Goal: Check status: Check status

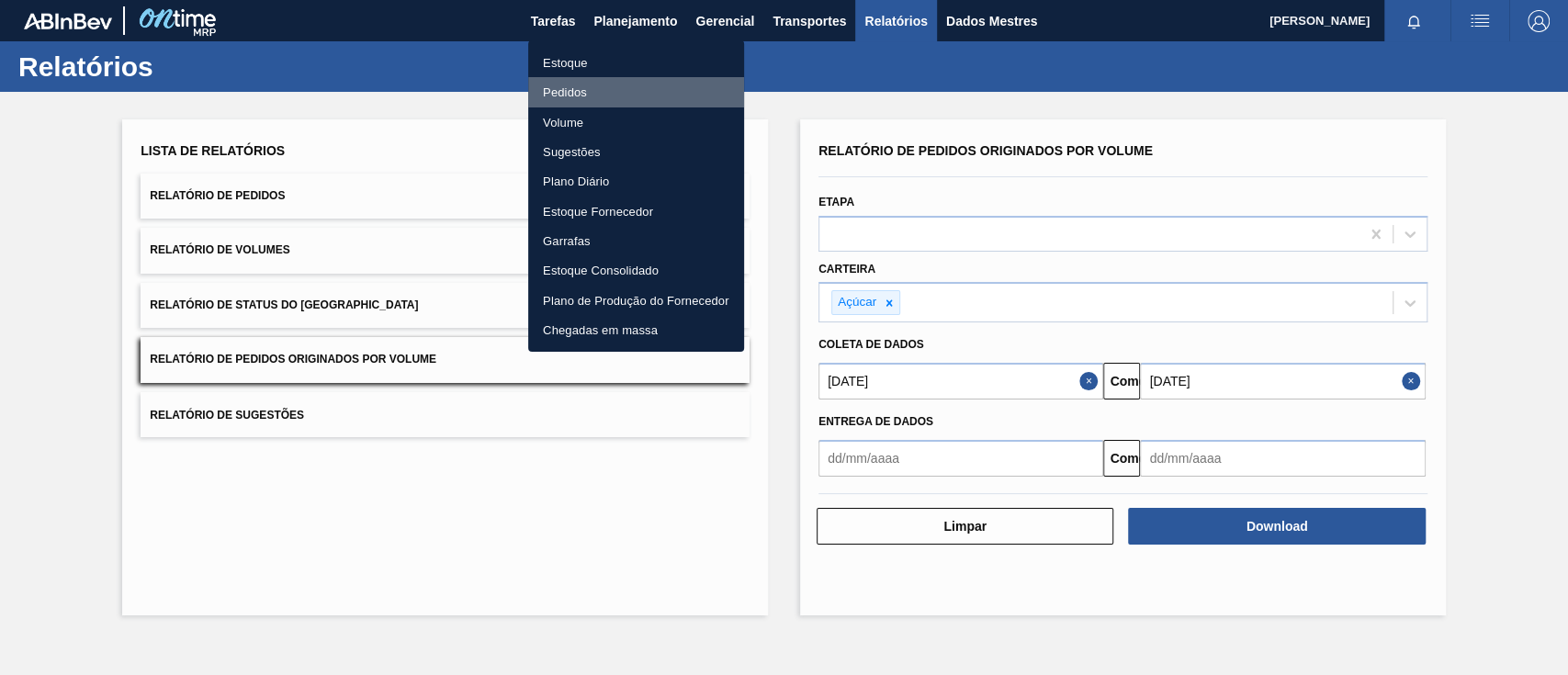
click at [577, 85] on font "Pedidos" at bounding box center [565, 92] width 45 height 14
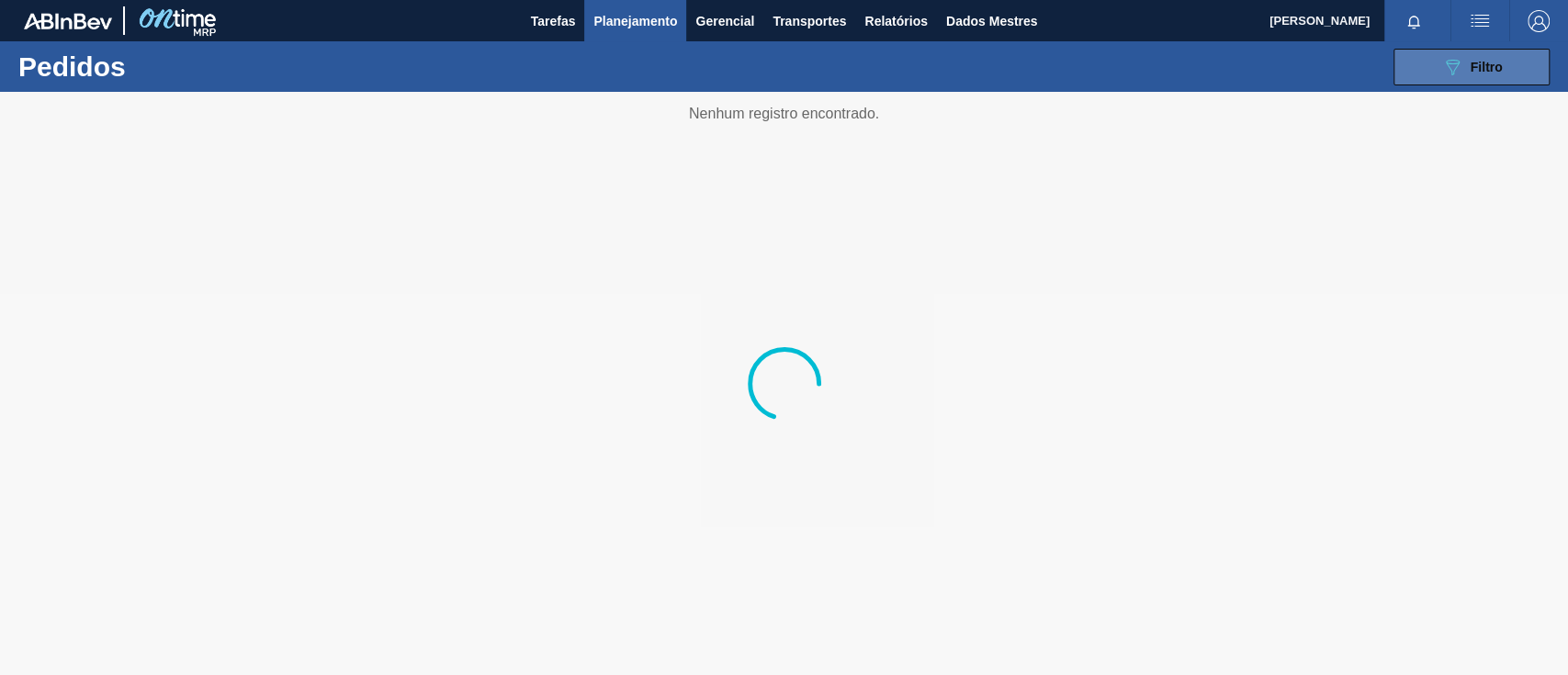
click at [1481, 66] on span "Filtro" at bounding box center [1486, 67] width 32 height 15
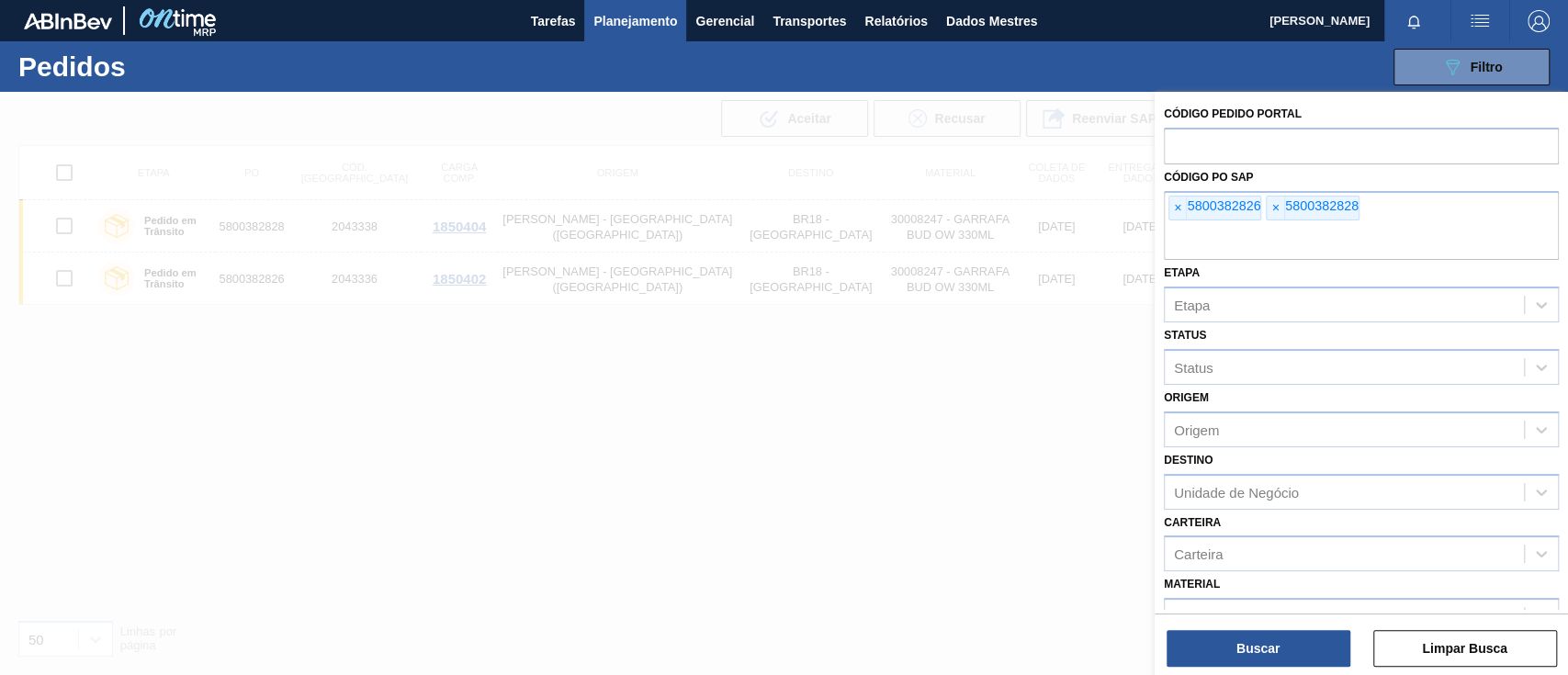
click at [1176, 210] on font "×" at bounding box center [1177, 208] width 7 height 15
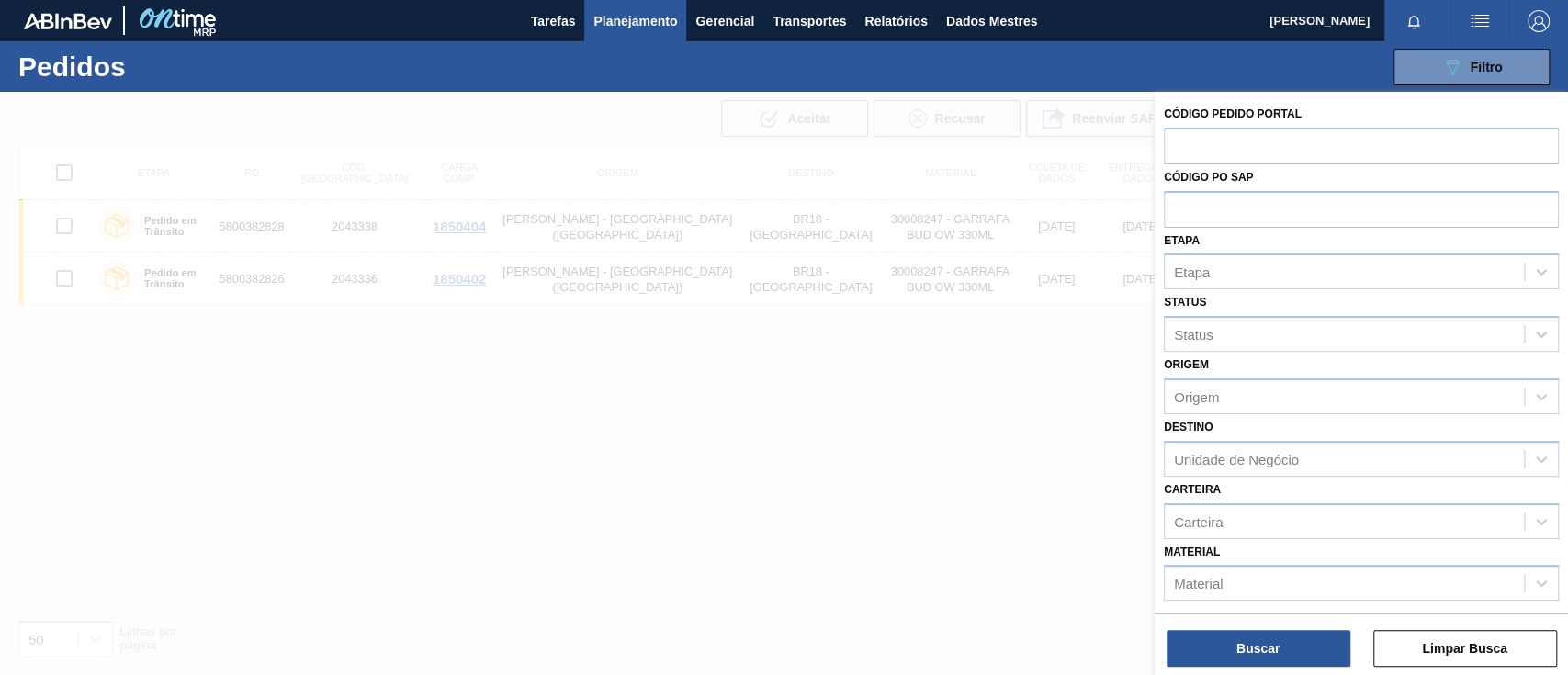
click at [1176, 210] on input "text" at bounding box center [1361, 209] width 395 height 35
paste input "5800377559"
type input "5800377559"
click at [1276, 650] on font "Buscar" at bounding box center [1258, 648] width 44 height 15
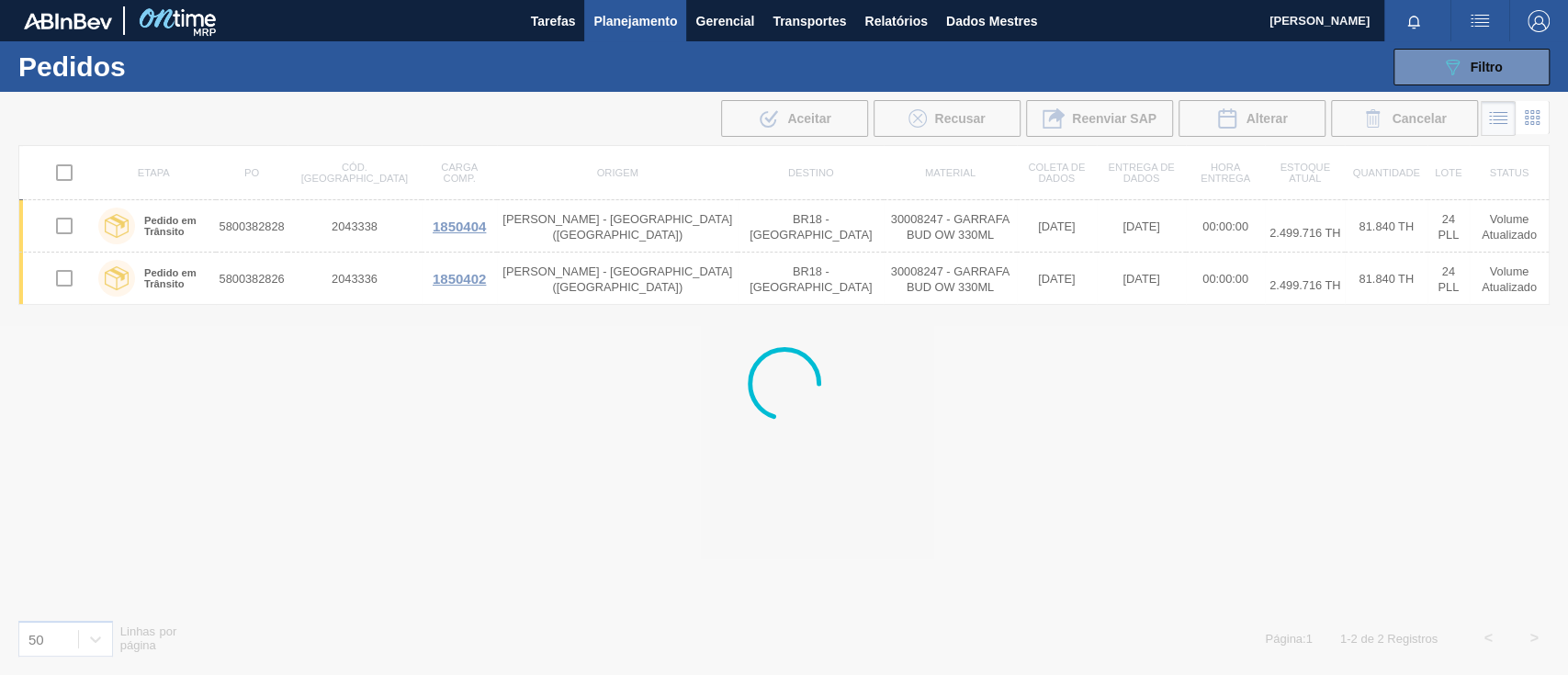
drag, startPoint x: 1275, startPoint y: 651, endPoint x: 1097, endPoint y: 592, distance: 187.5
click at [1254, 639] on div at bounding box center [784, 383] width 1568 height 583
drag, startPoint x: 324, startPoint y: 474, endPoint x: 247, endPoint y: 439, distance: 84.6
click at [250, 445] on div at bounding box center [784, 383] width 1568 height 583
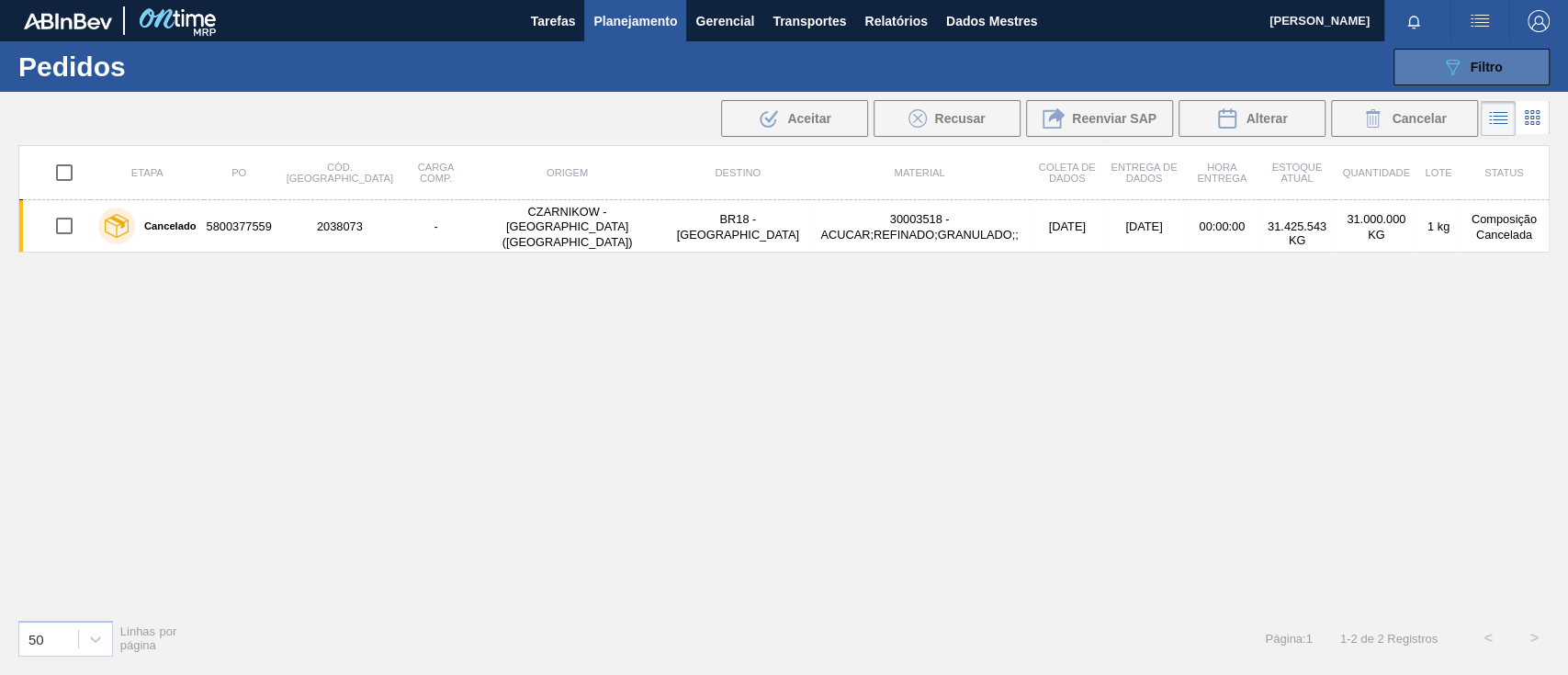
click at [1448, 62] on icon at bounding box center [1452, 67] width 14 height 16
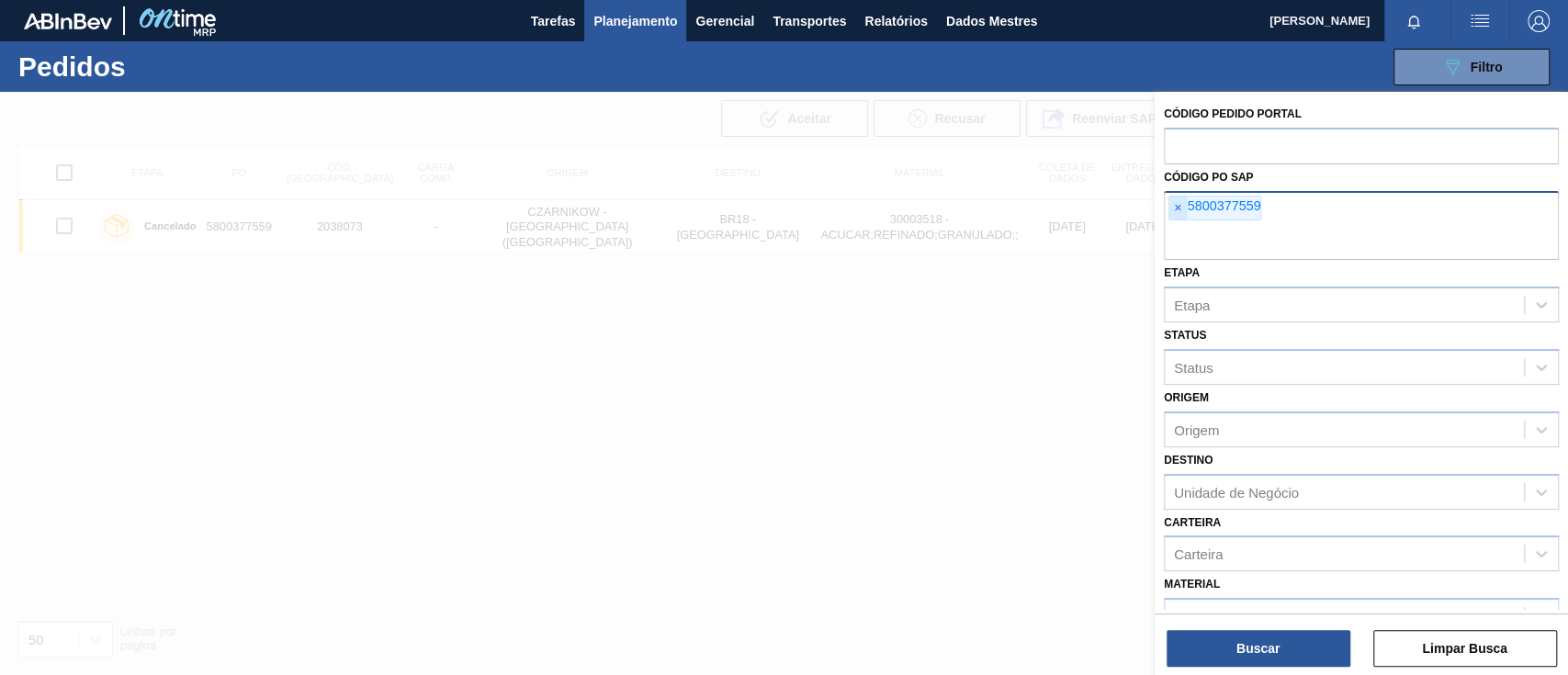
click at [1173, 211] on span "×" at bounding box center [1177, 209] width 18 height 24
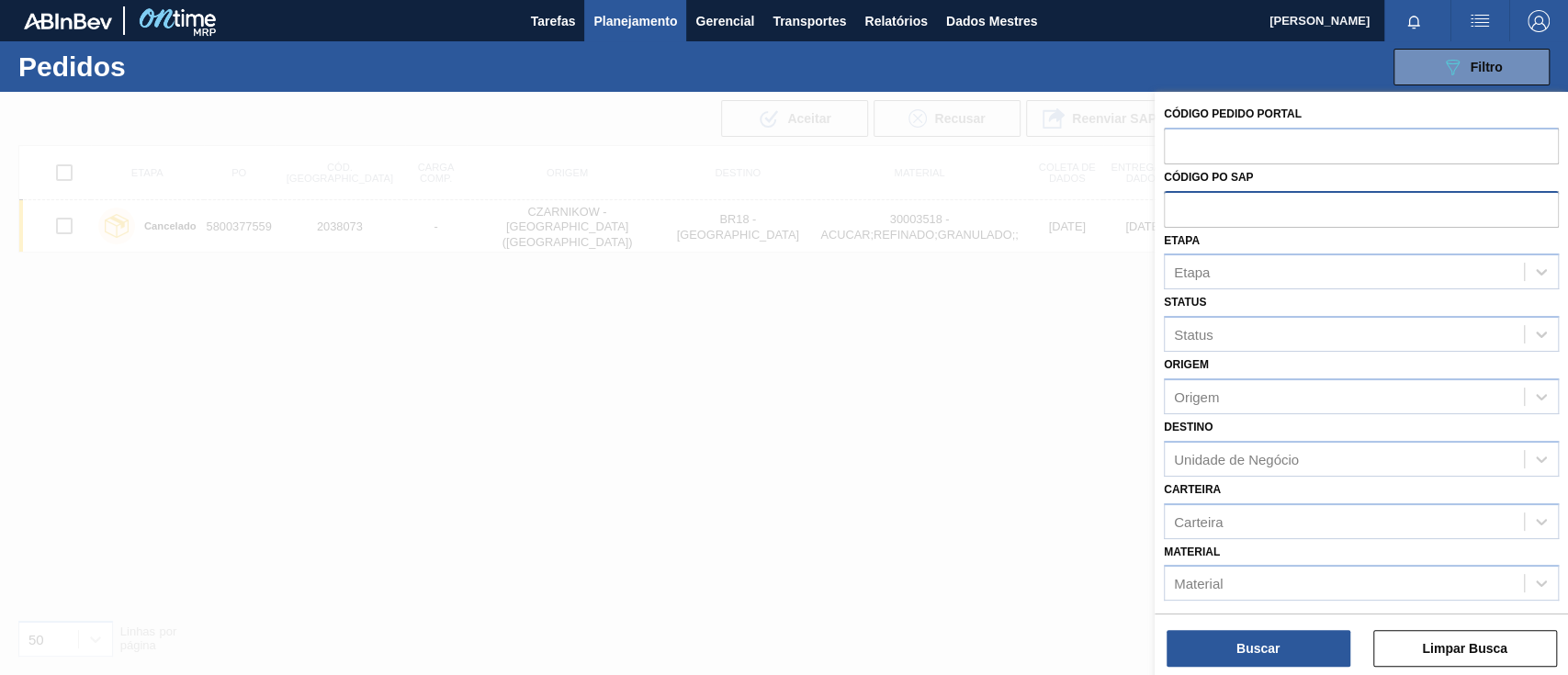
paste input "2258354"
type input "2258354"
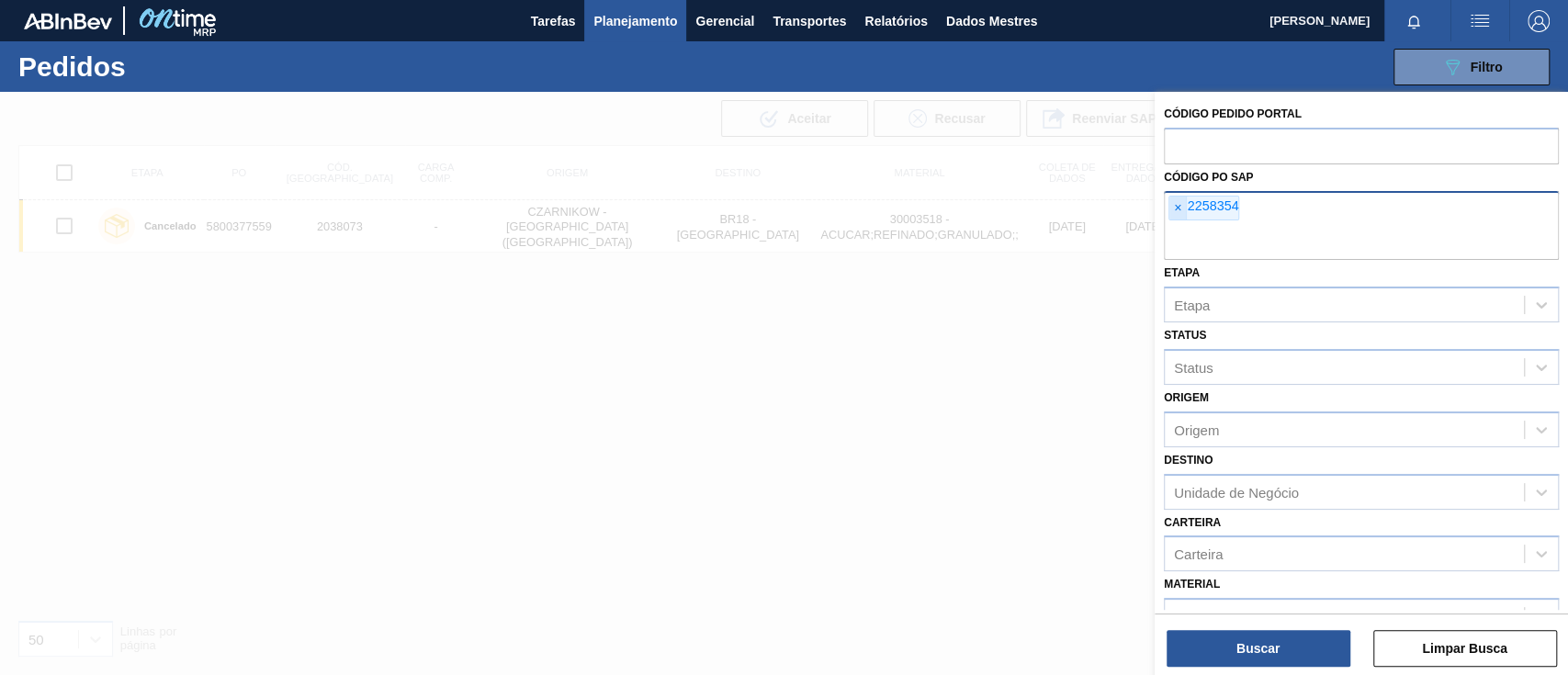
click at [1182, 209] on span "×" at bounding box center [1177, 209] width 18 height 24
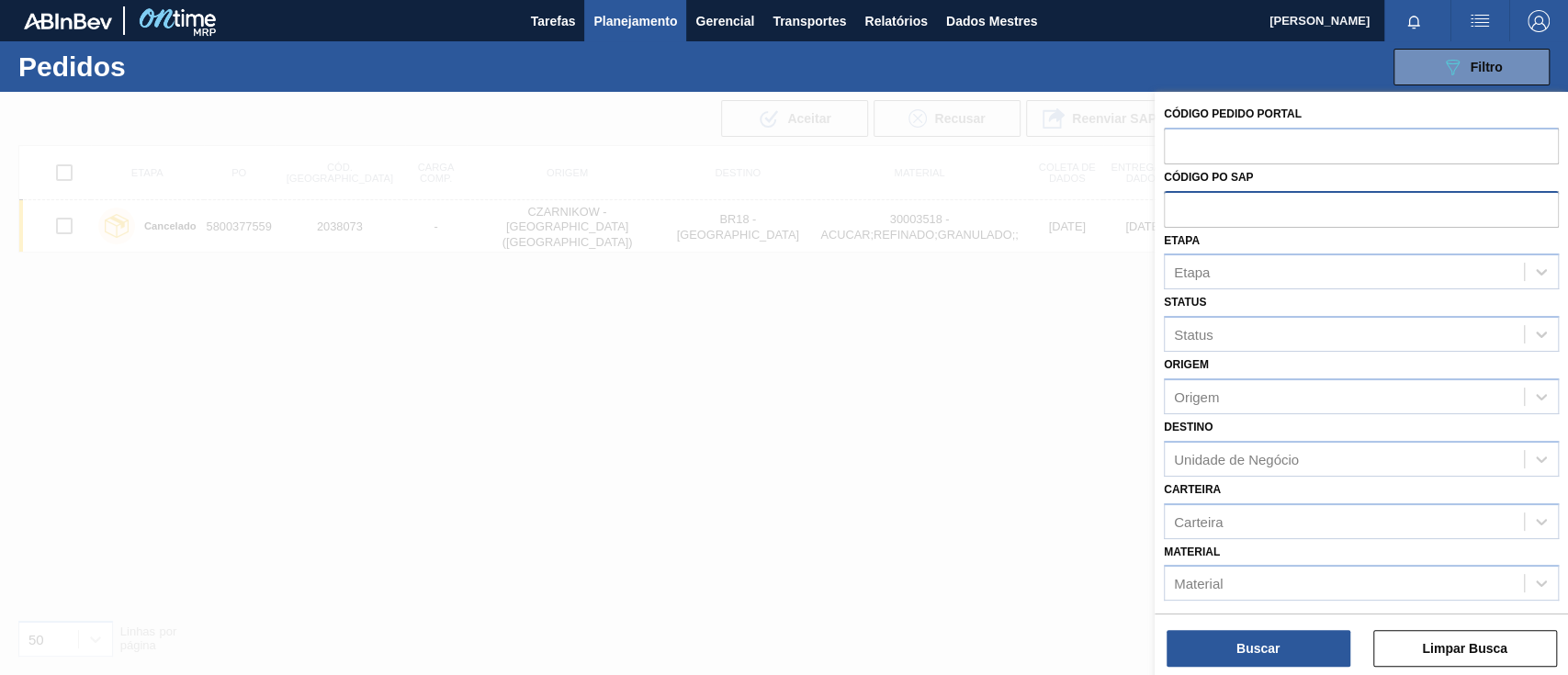
paste input "5800373397"
type input "5800373397"
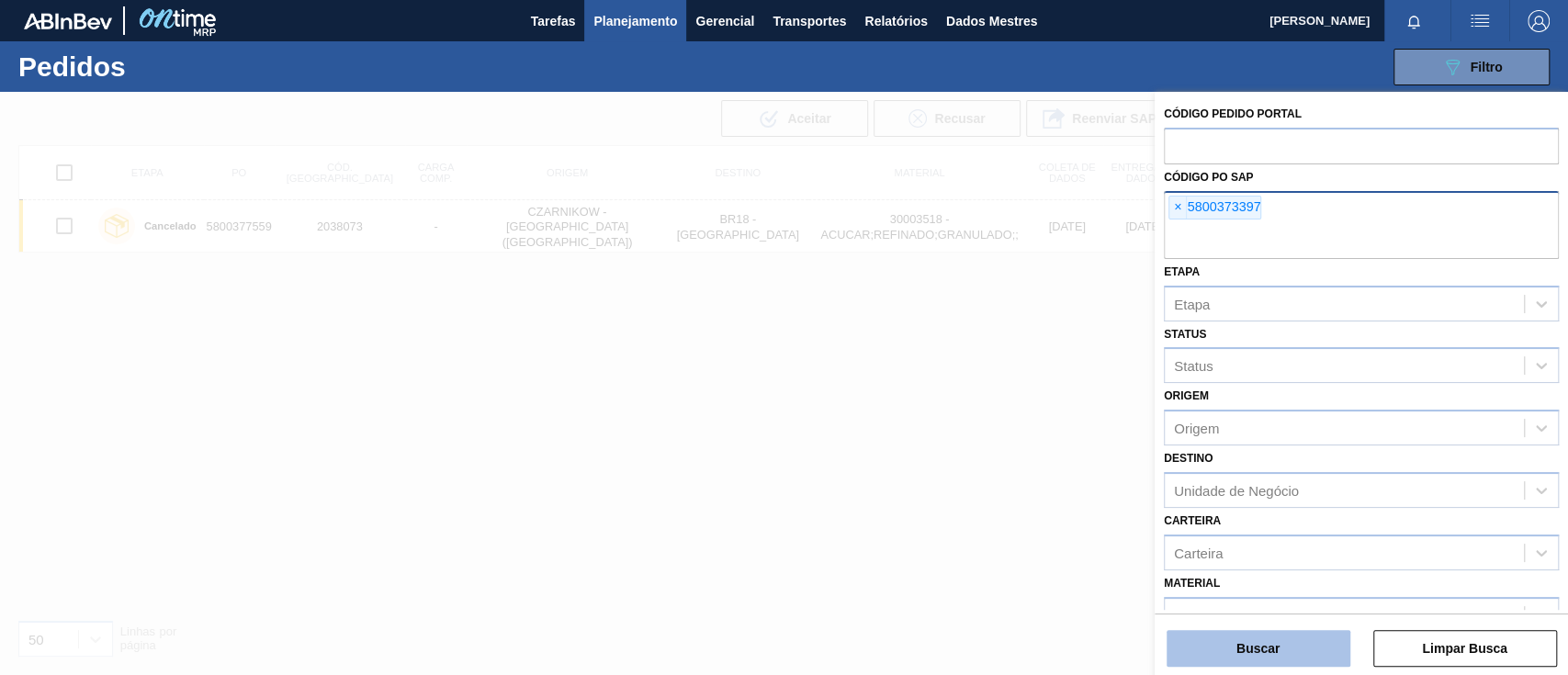
click at [1266, 648] on font "Buscar" at bounding box center [1258, 648] width 44 height 15
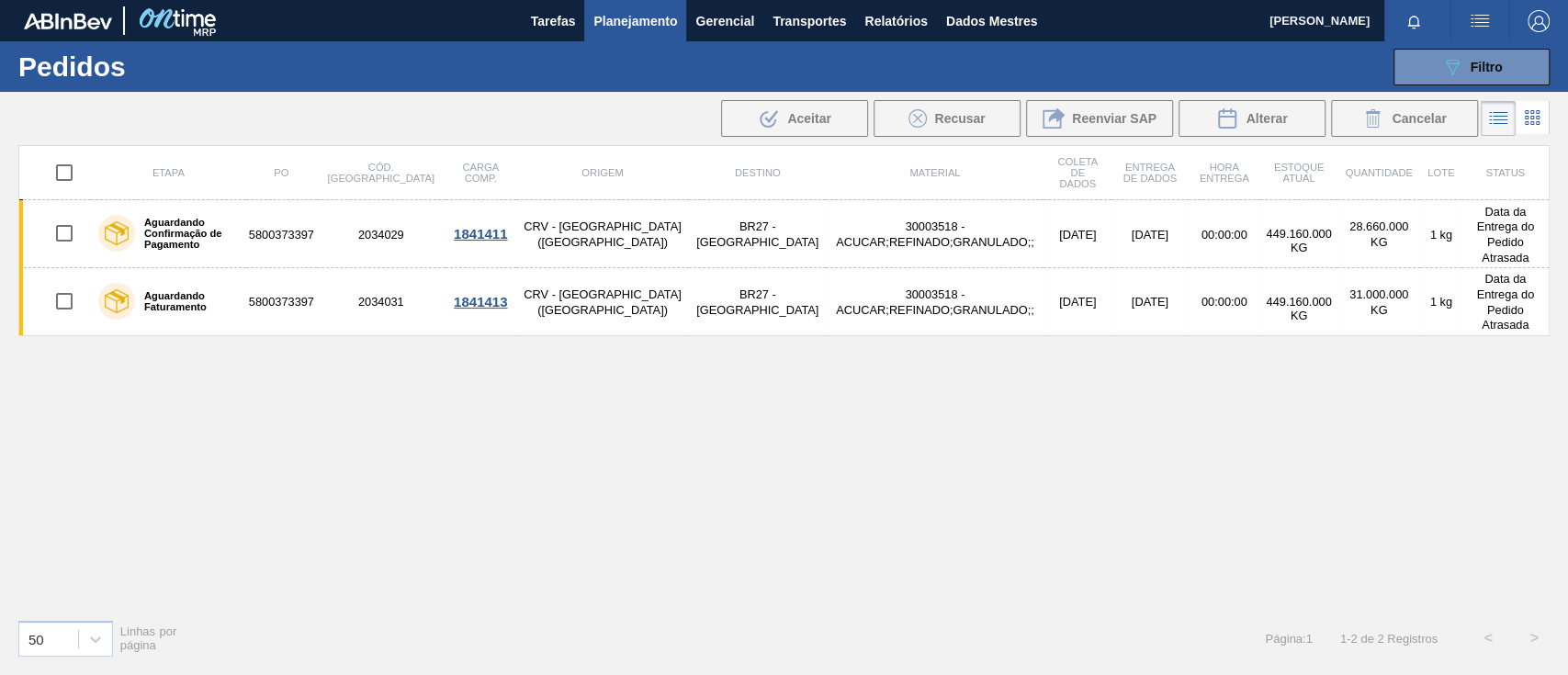
click at [626, 524] on div "Etapa PO Cód. Pedido Carga Comp. Origem Destino Material Coleta de dados Entreg…" at bounding box center [784, 374] width 1531 height 459
click at [1419, 58] on button "089F7B8B-B2A5-4AFE-B5C0-19BA573D28AC Filtro" at bounding box center [1472, 67] width 156 height 37
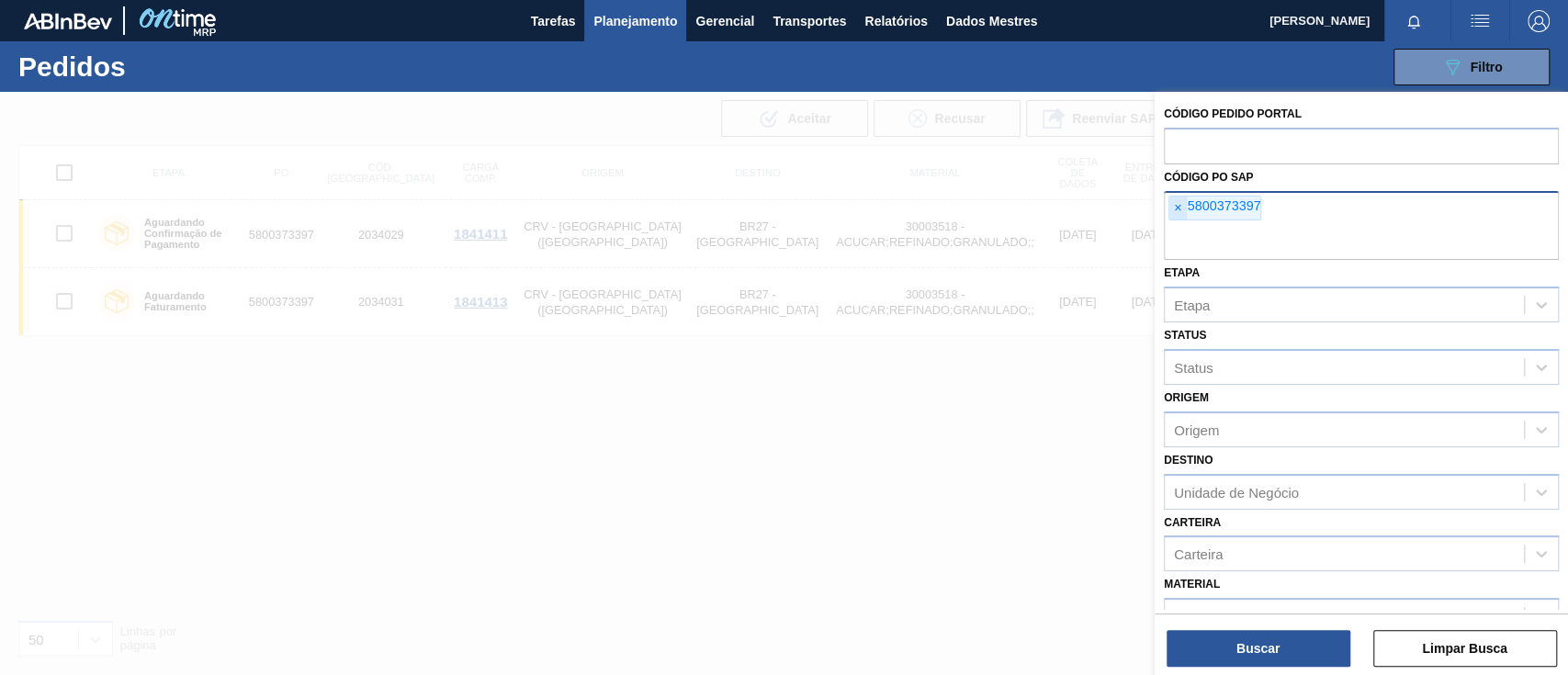
click at [1172, 214] on span "×" at bounding box center [1177, 209] width 18 height 24
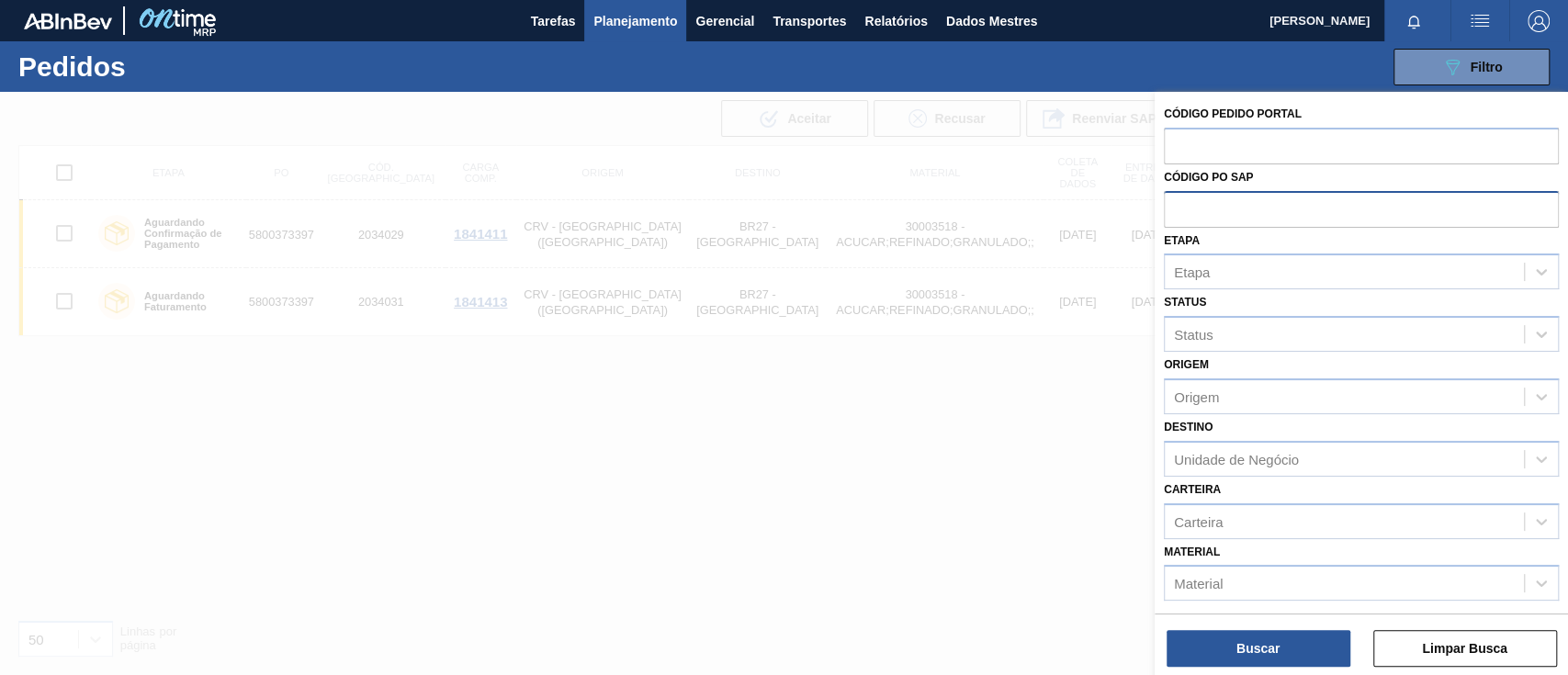
paste input "text"
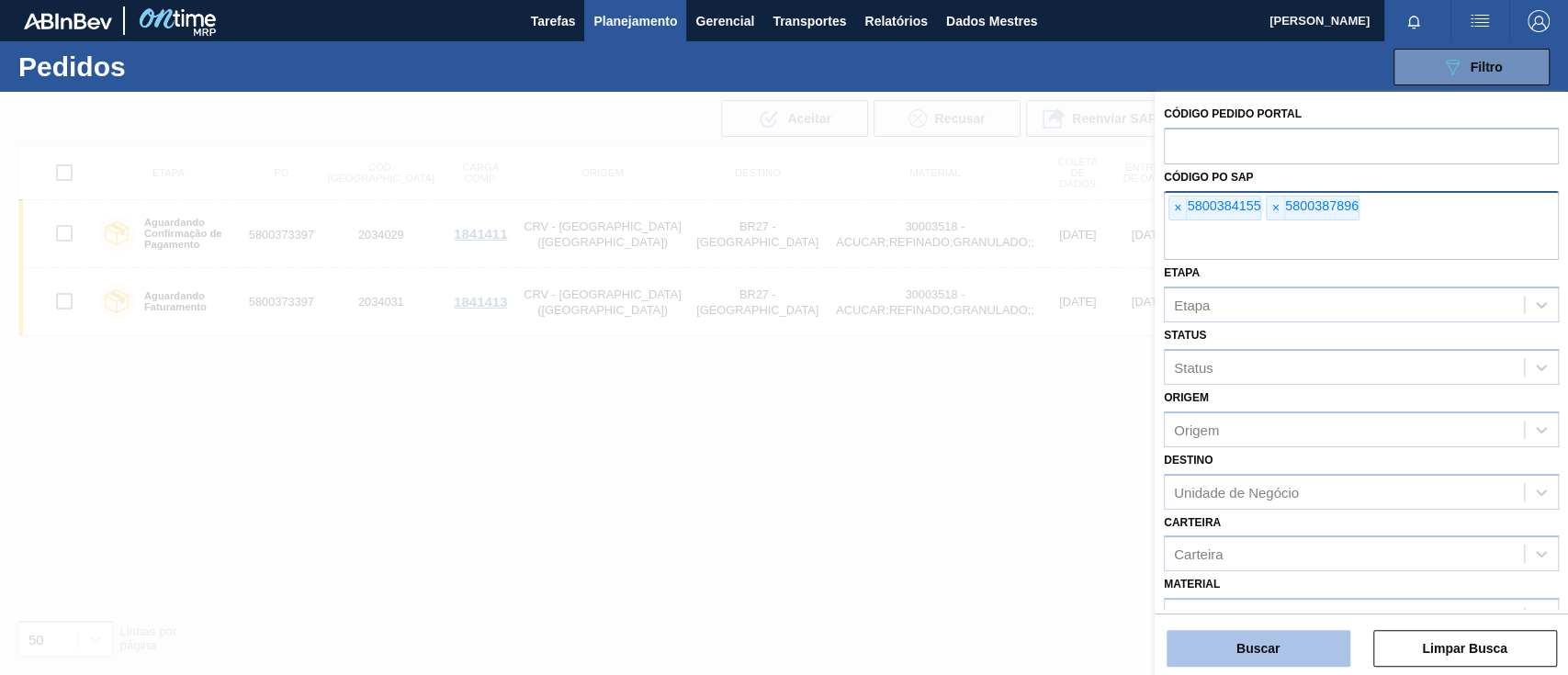
click at [1283, 648] on button "Buscar" at bounding box center [1258, 648] width 184 height 37
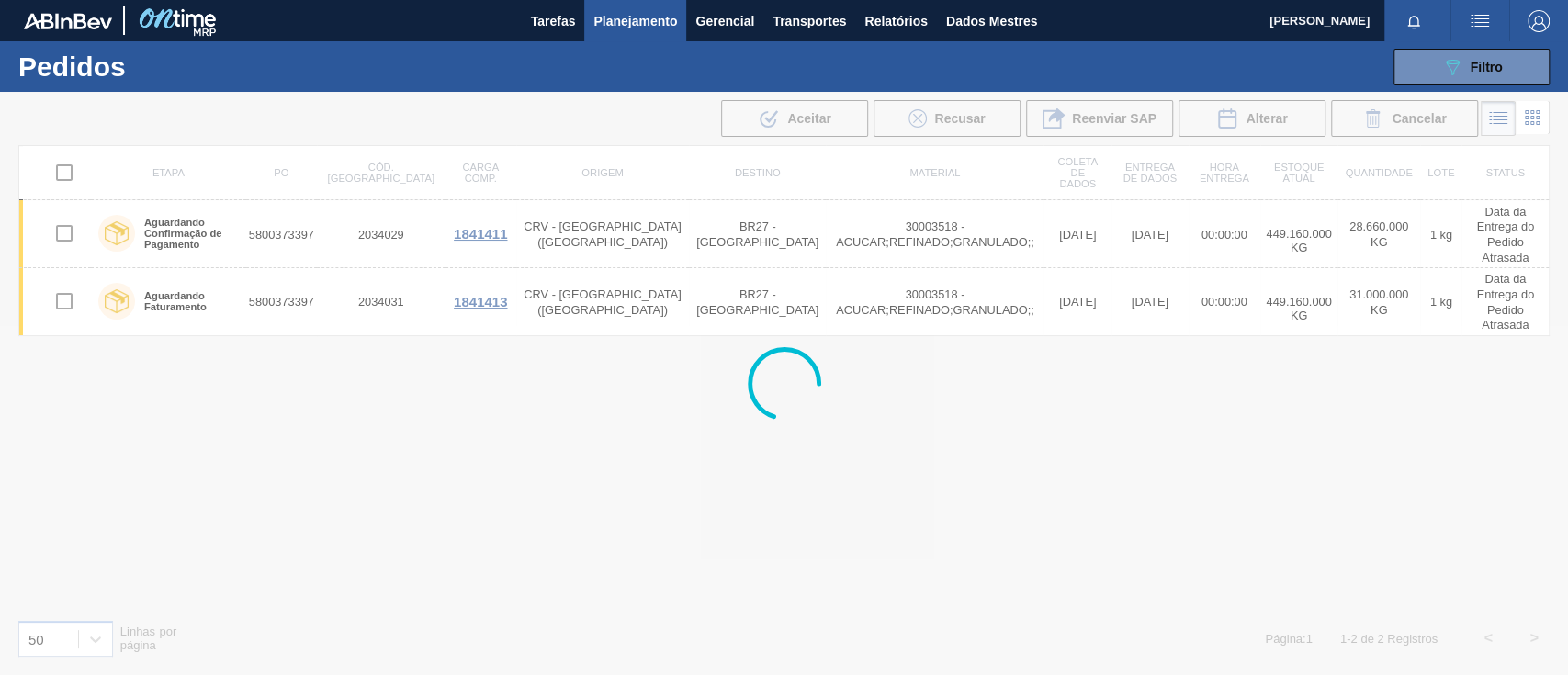
click at [187, 401] on div at bounding box center [784, 383] width 1568 height 583
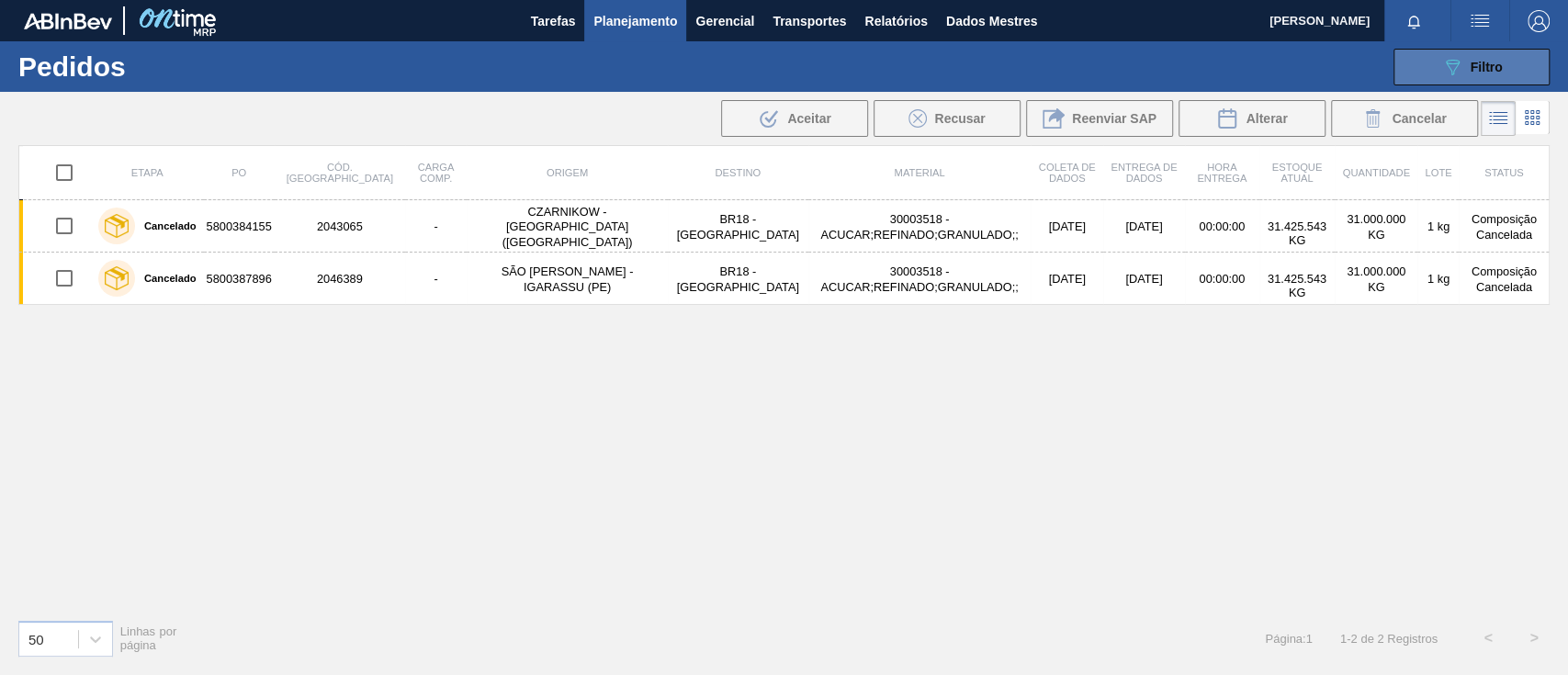
click at [1427, 63] on button "089F7B8B-B2A5-4AFE-B5C0-19BA573D28AC Filtro" at bounding box center [1472, 67] width 156 height 37
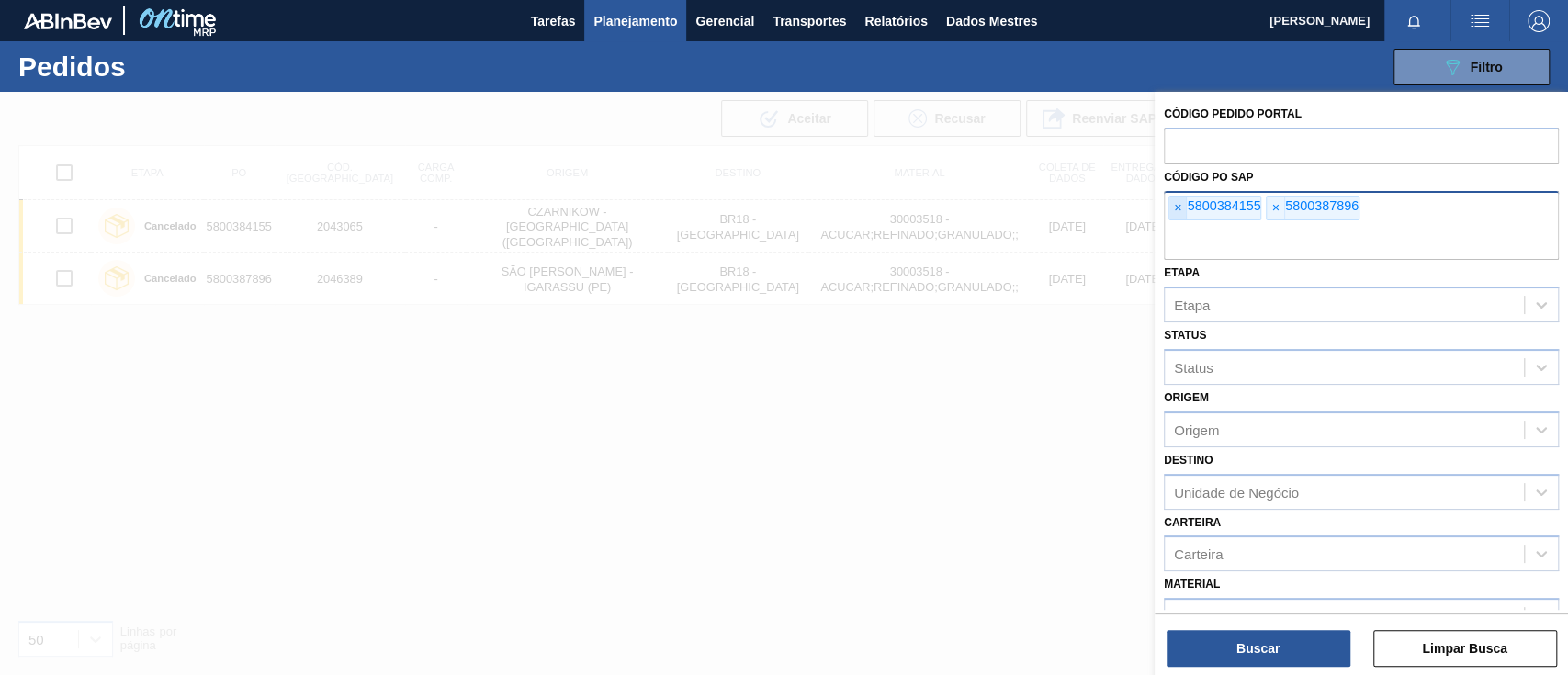
click at [1185, 212] on span "×" at bounding box center [1177, 209] width 18 height 24
click at [1181, 212] on span "×" at bounding box center [1177, 209] width 18 height 24
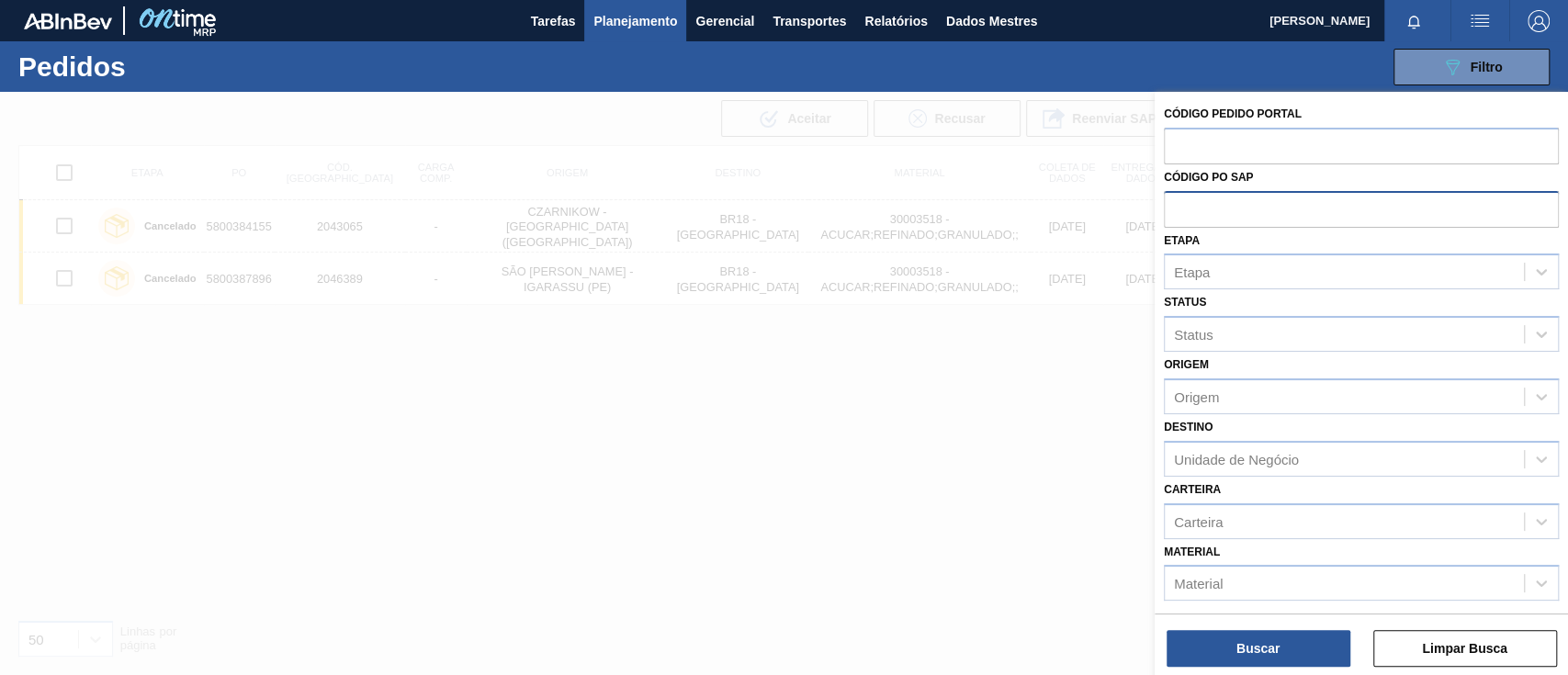
paste input "2290173"
type input "2290173"
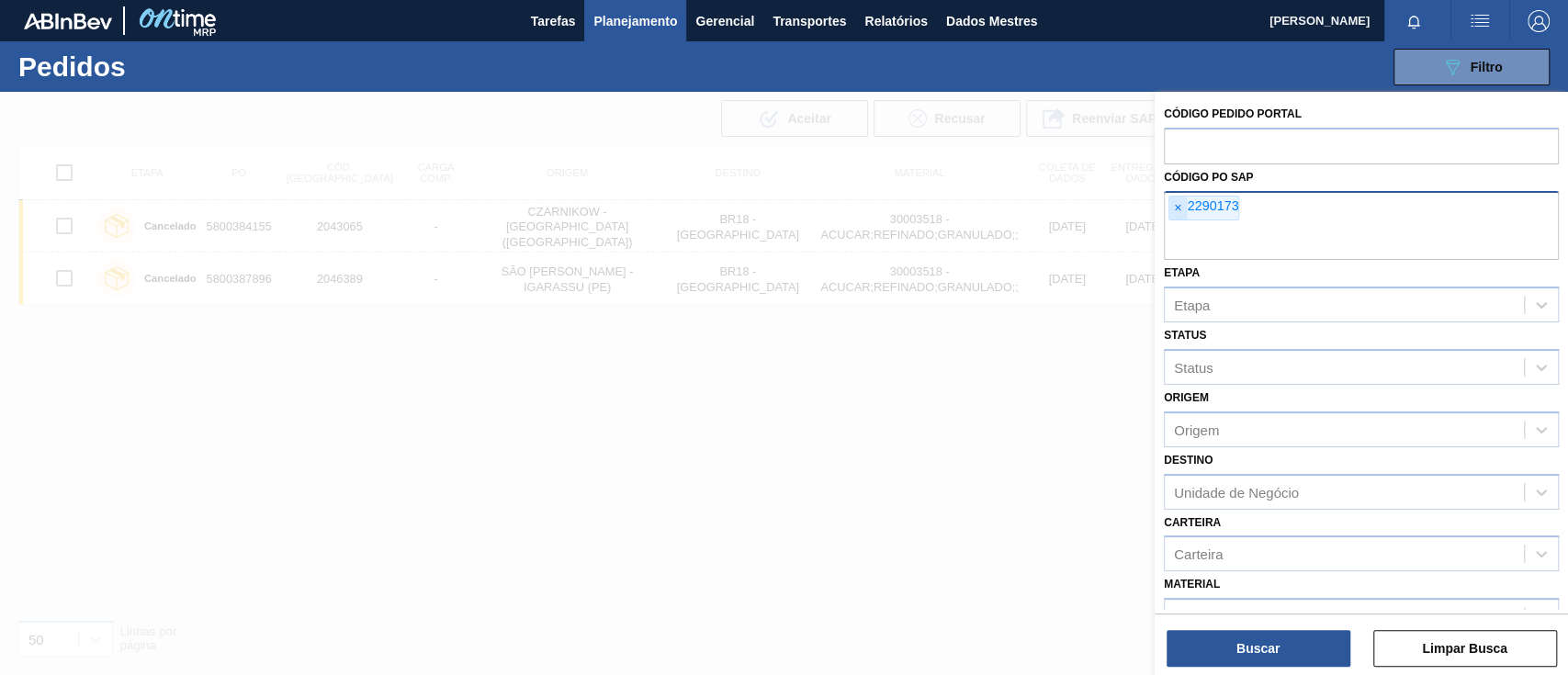
click at [1178, 212] on font "×" at bounding box center [1177, 208] width 7 height 15
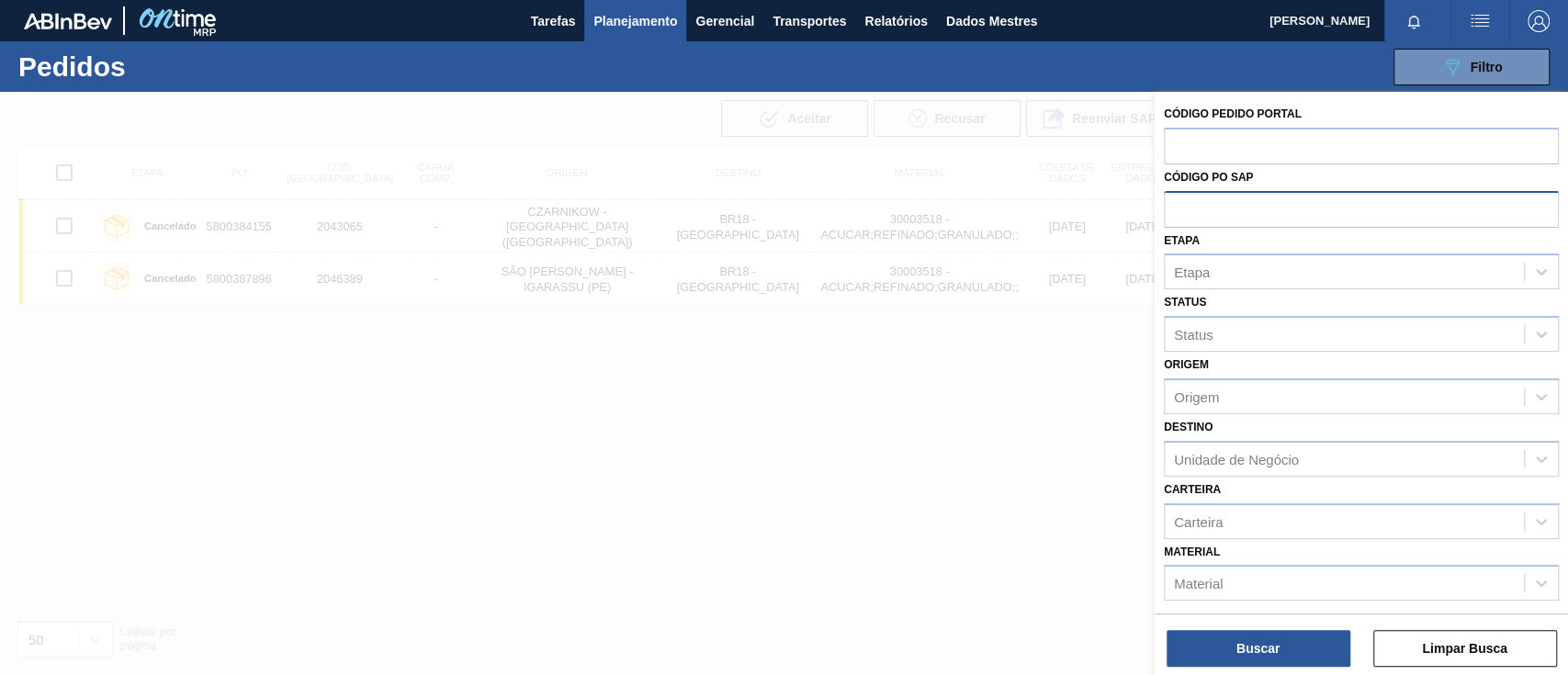
paste input "5800378616"
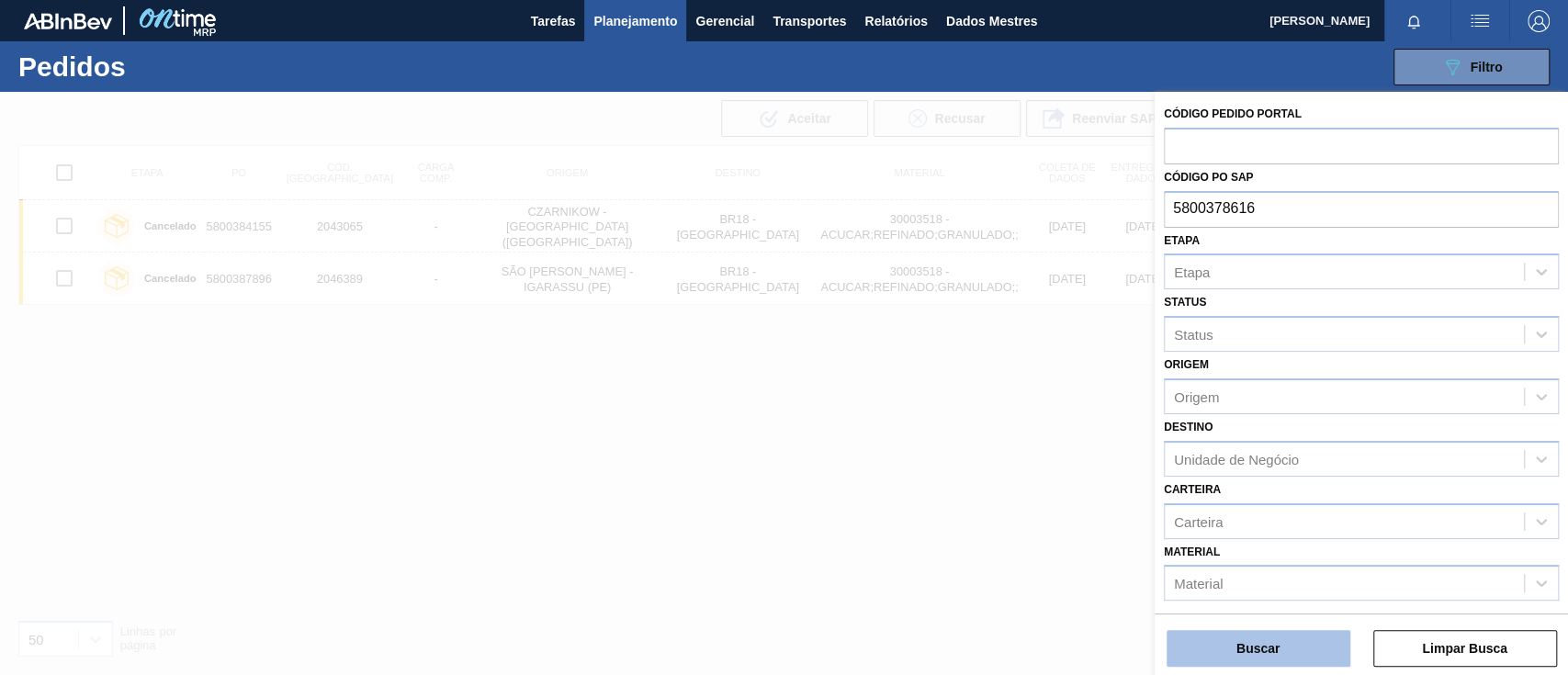
type input "5800378616"
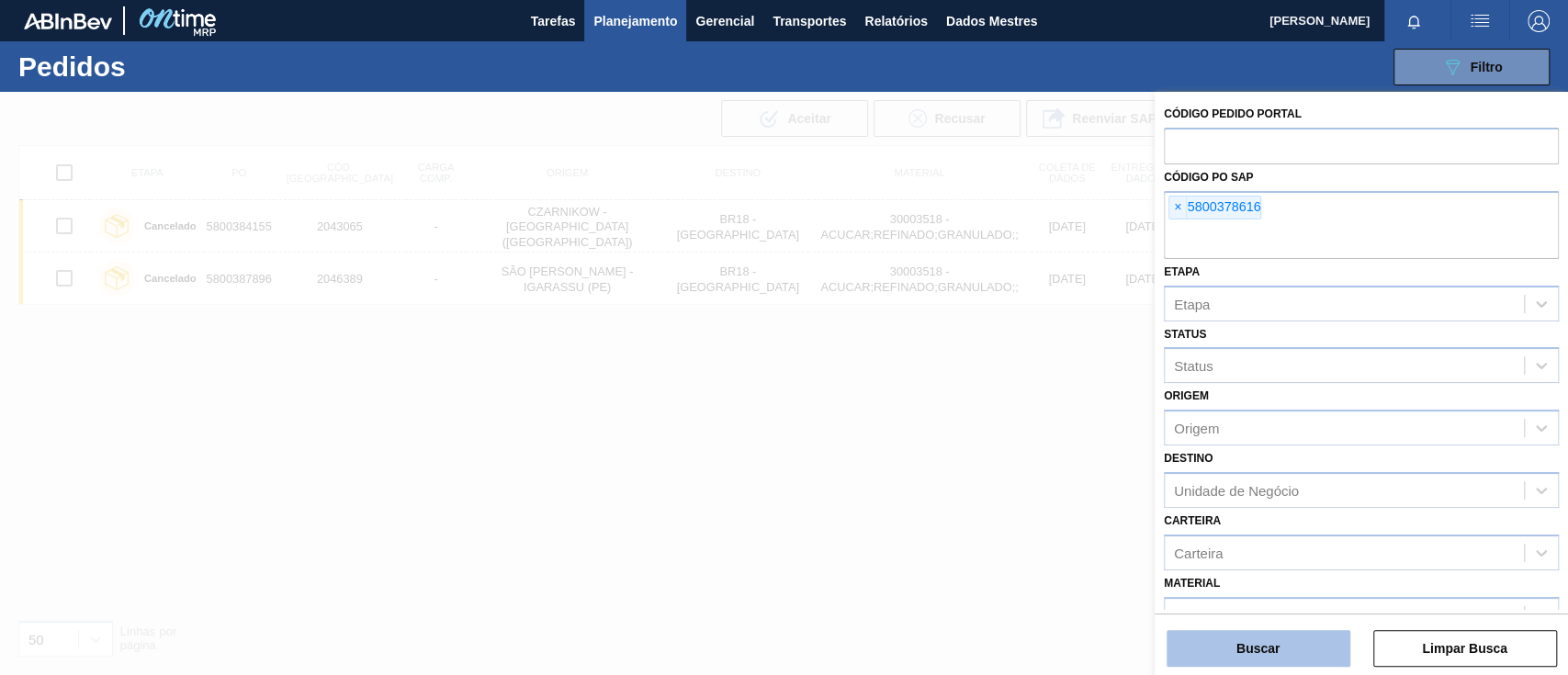
click at [1261, 637] on button "Buscar" at bounding box center [1258, 648] width 184 height 37
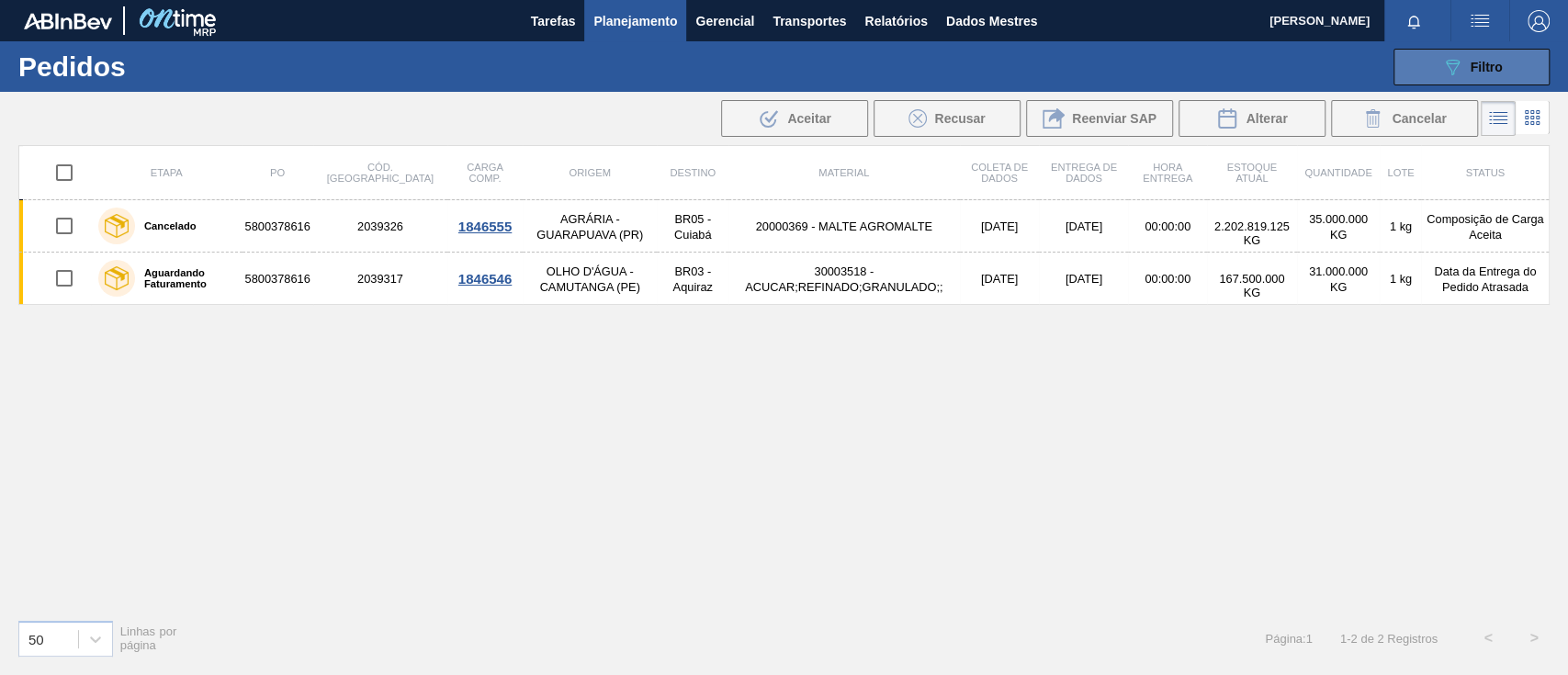
click at [1427, 62] on button "089F7B8B-B2A5-4AFE-B5C0-19BA573D28AC Filtro" at bounding box center [1472, 67] width 156 height 37
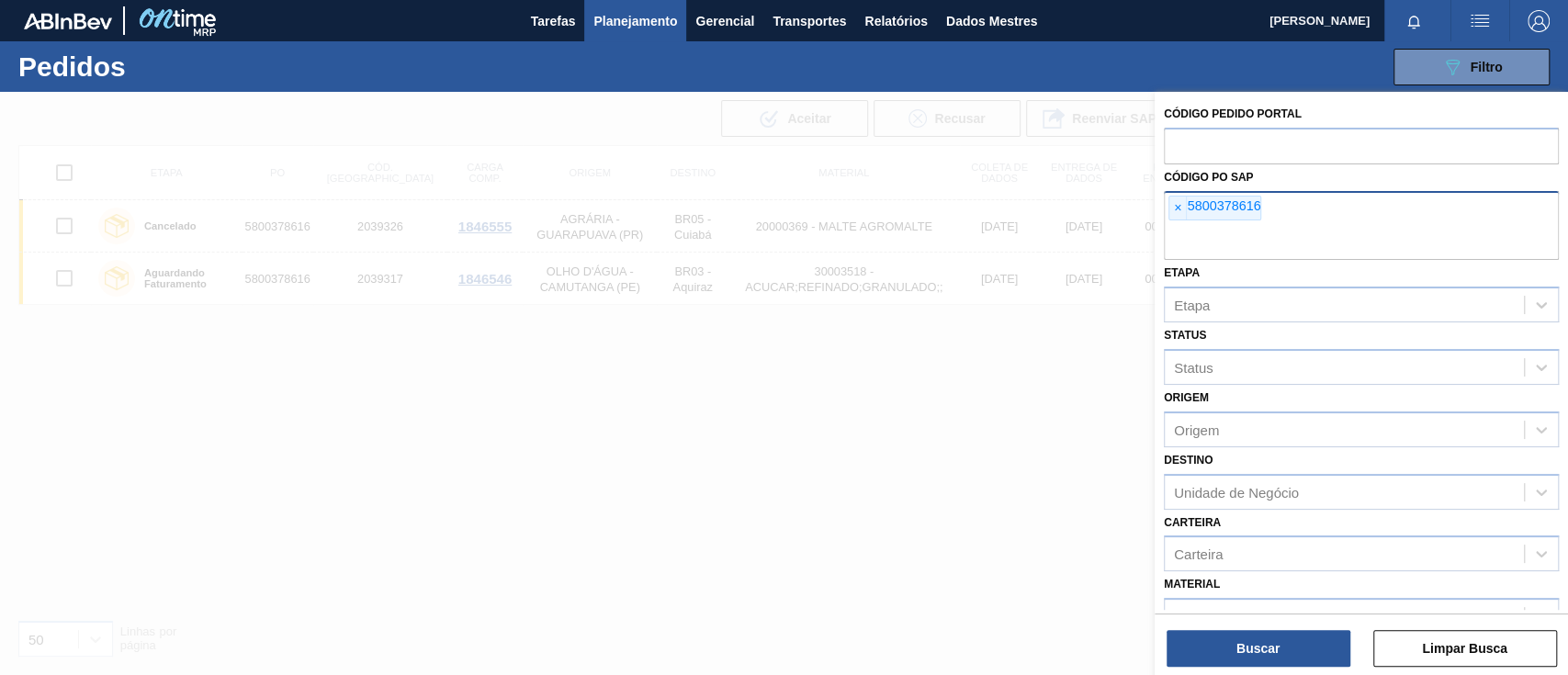
click at [1172, 203] on span "×" at bounding box center [1177, 209] width 18 height 24
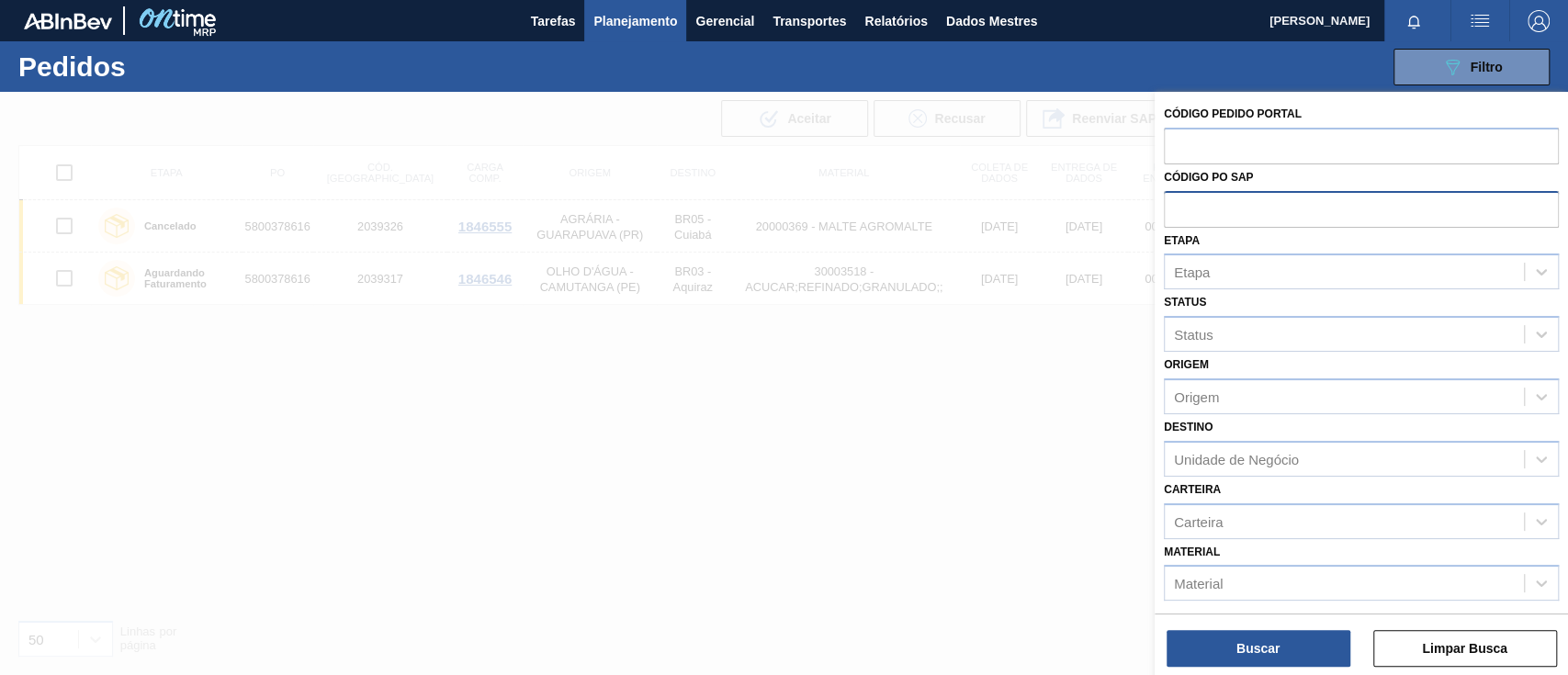
paste input "text"
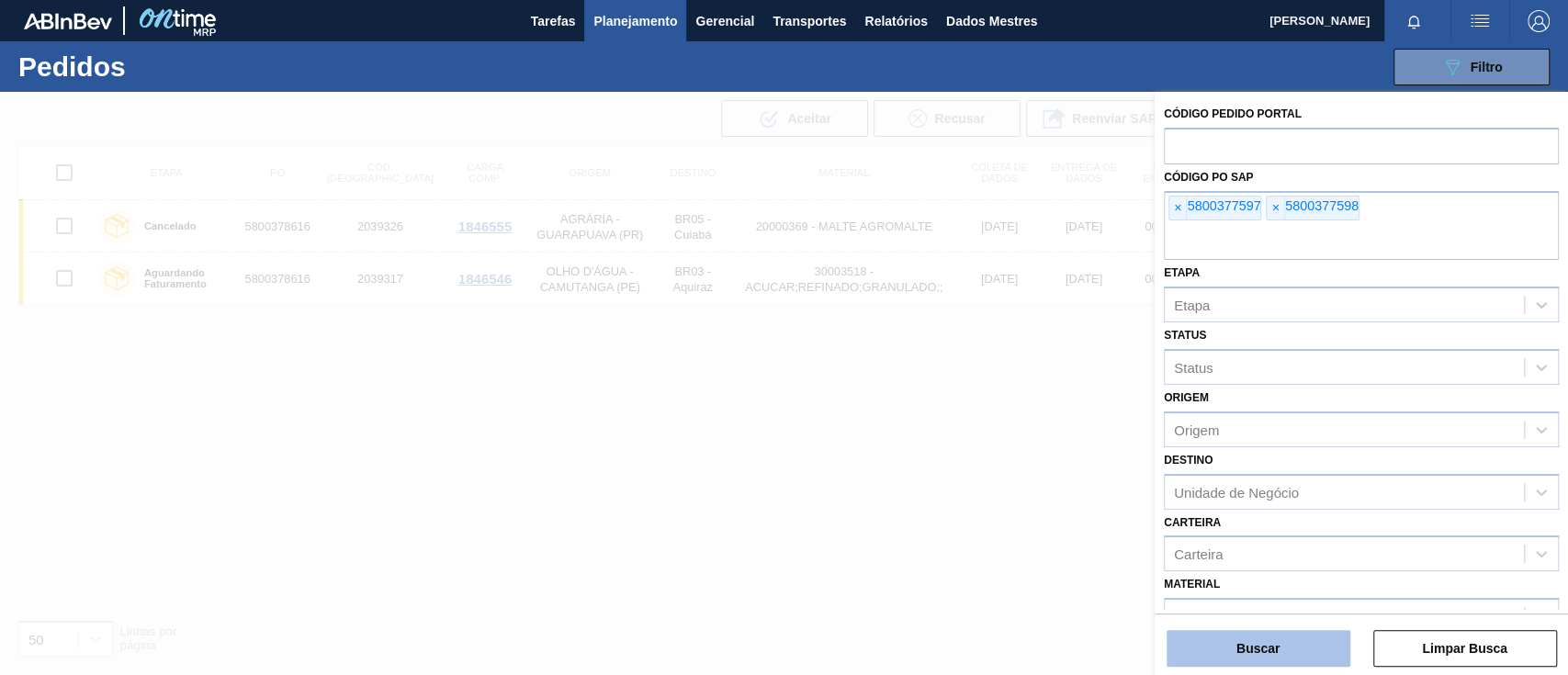
click at [1256, 639] on button "Buscar" at bounding box center [1258, 648] width 184 height 37
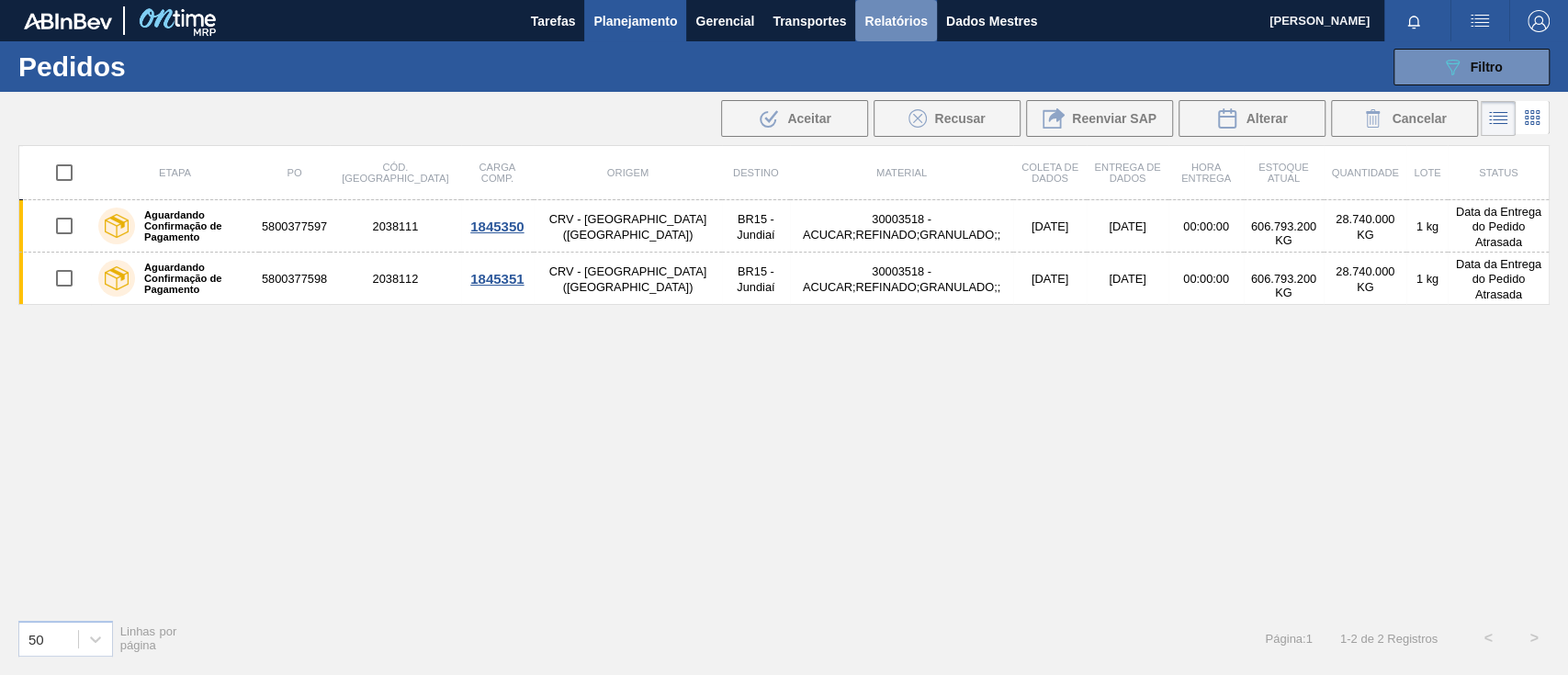
click at [859, 16] on button "Relatórios" at bounding box center [895, 20] width 81 height 42
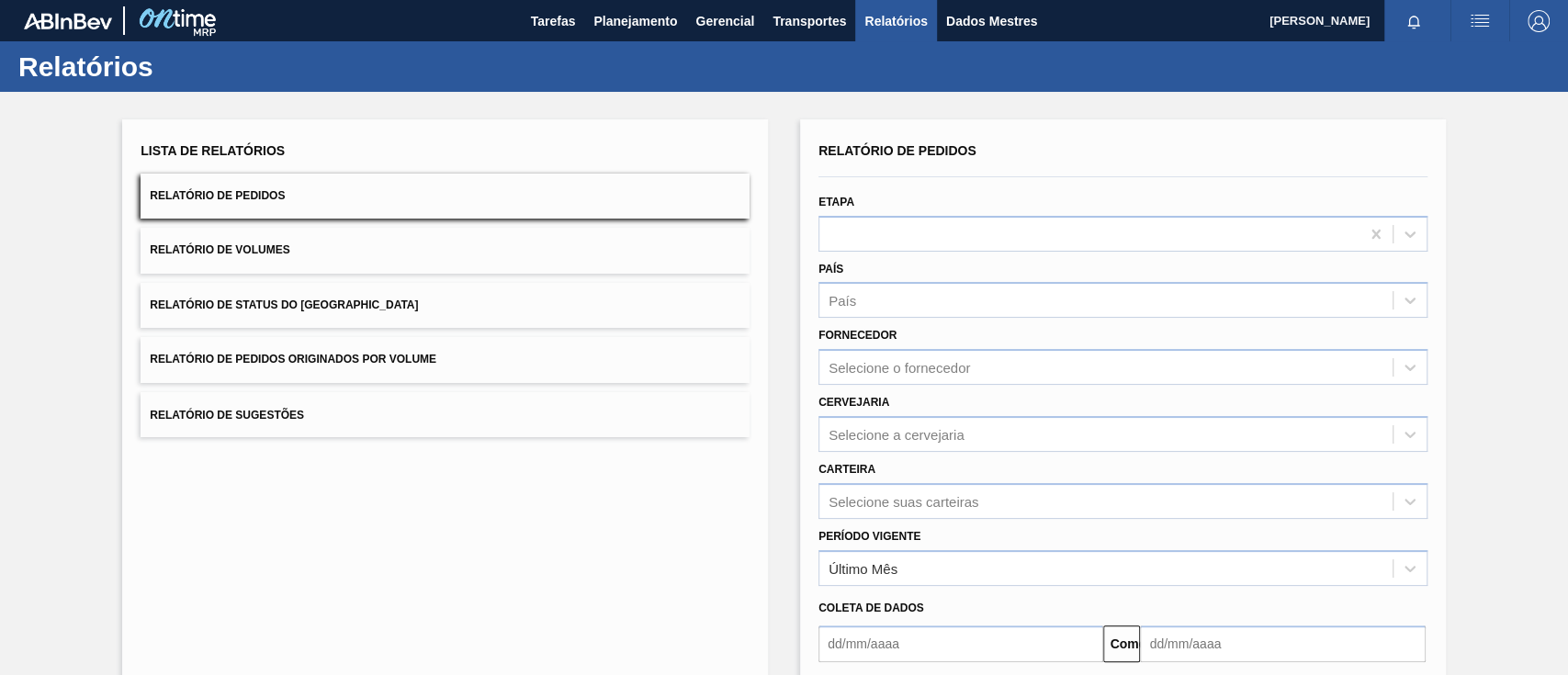
drag, startPoint x: 516, startPoint y: 336, endPoint x: 508, endPoint y: 349, distance: 15.3
click at [508, 348] on button "Relatório de Pedidos Originados por Volume" at bounding box center [444, 359] width 609 height 45
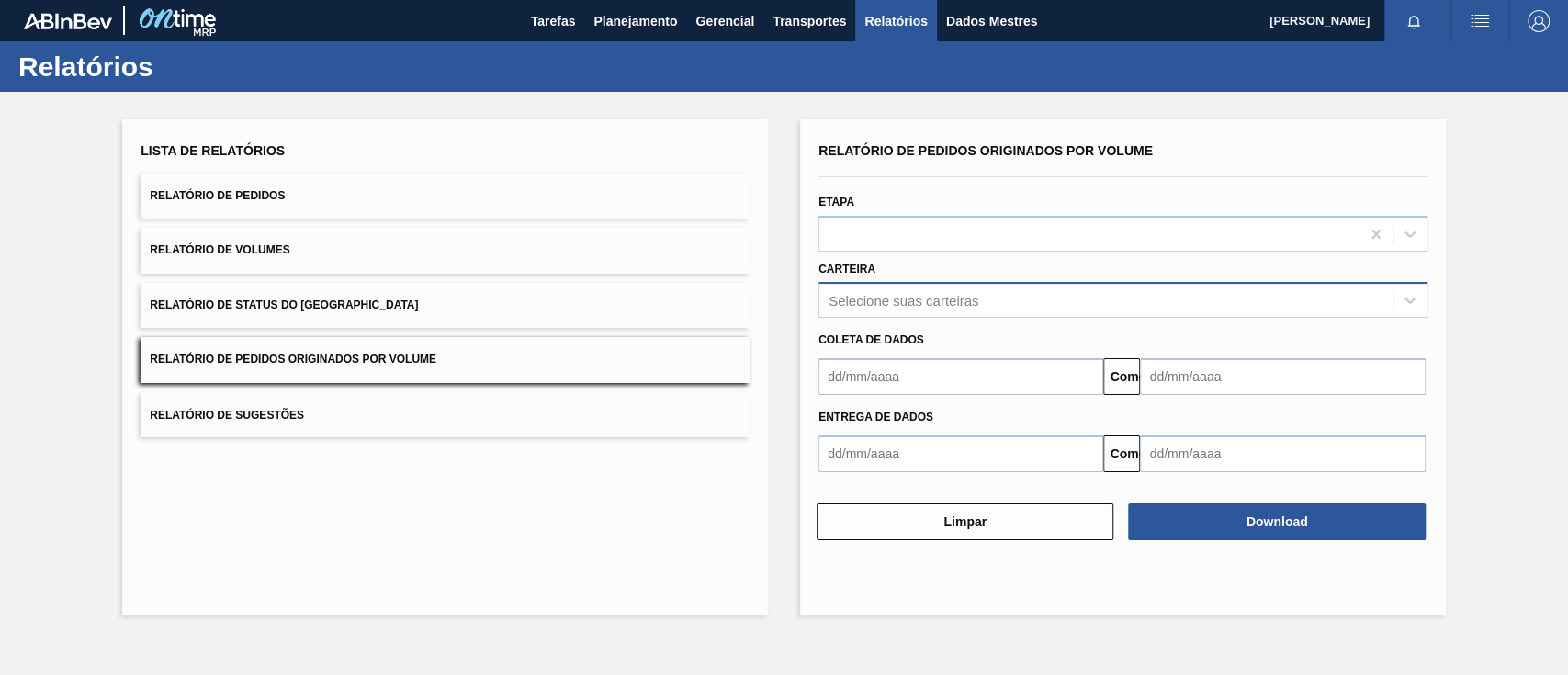
click at [859, 290] on div "Selecione suas carteiras" at bounding box center [1106, 300] width 573 height 27
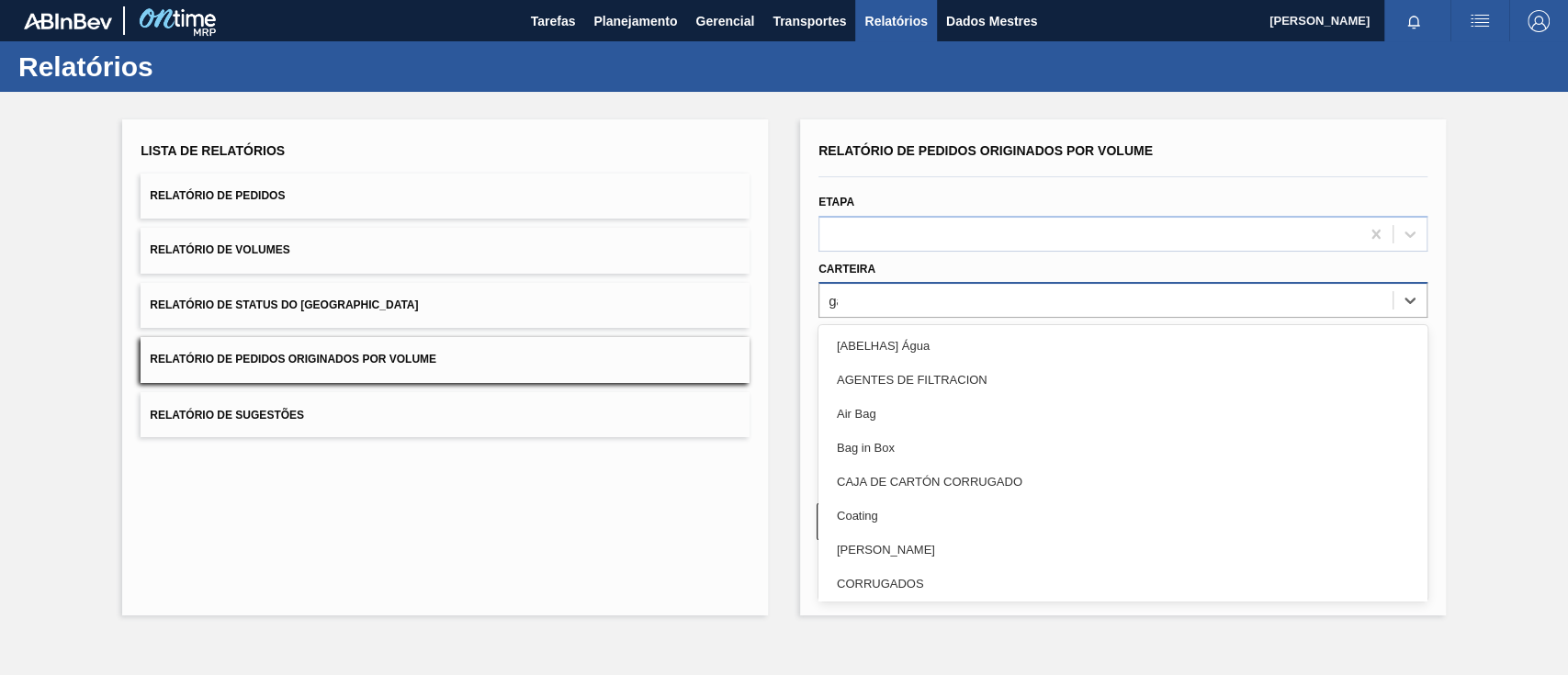
type input "gar"
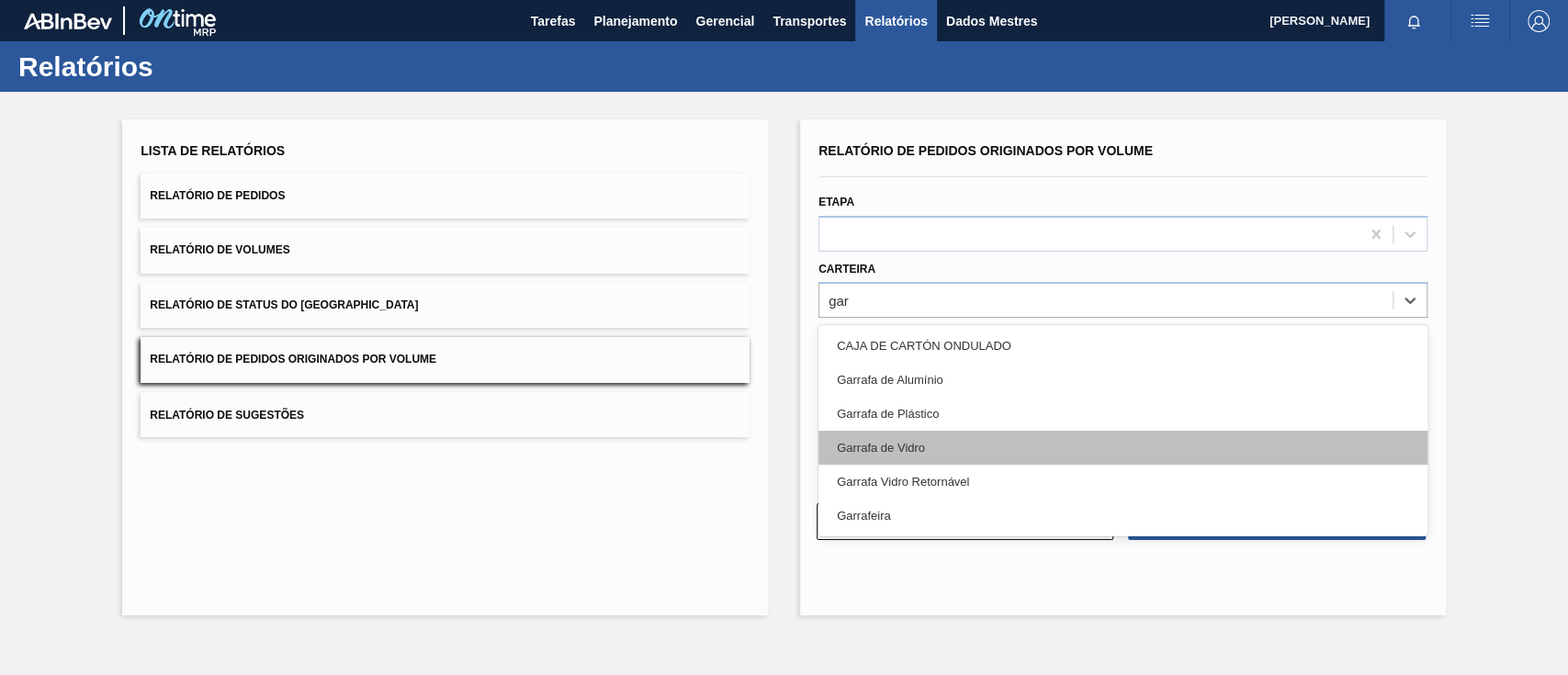
click at [891, 436] on div "Garrafa de Vidro" at bounding box center [1123, 447] width 609 height 34
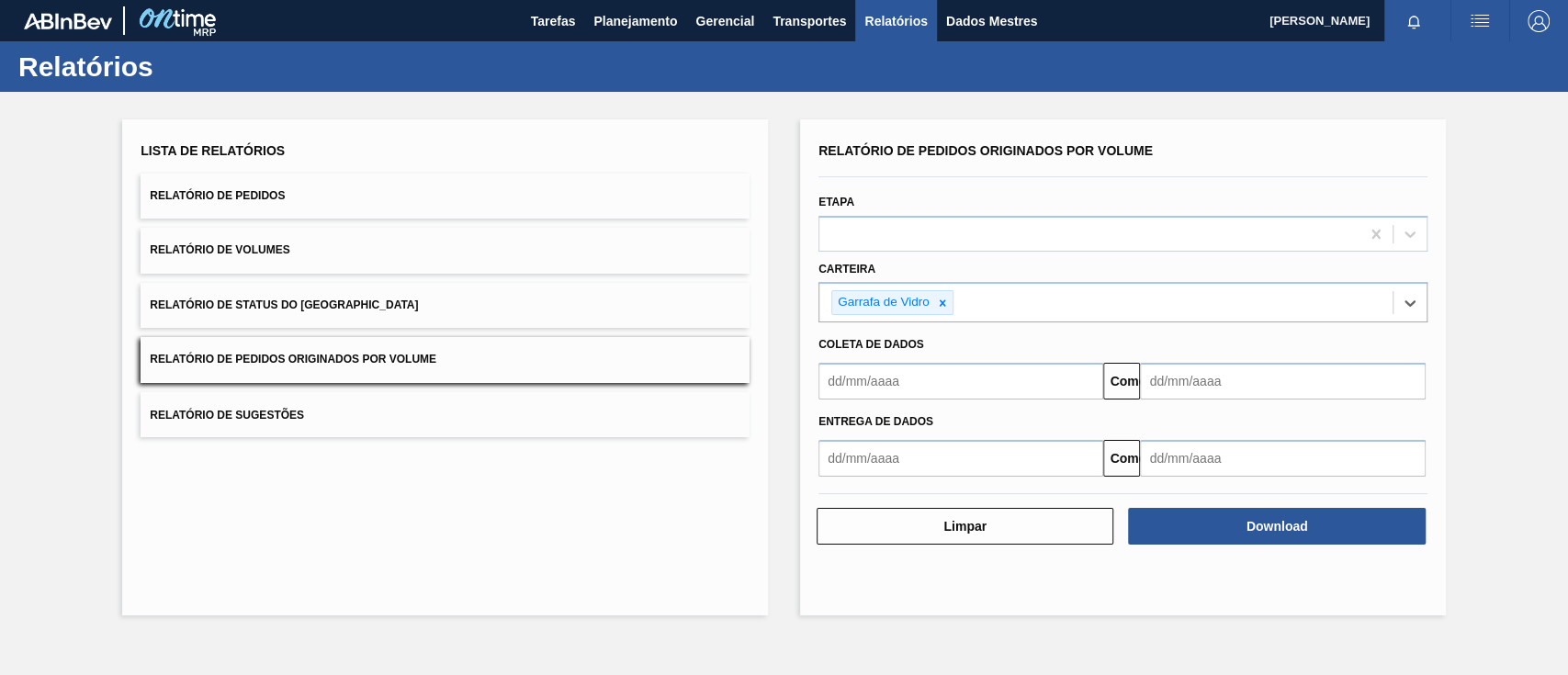
click at [862, 384] on input "text" at bounding box center [960, 381] width 285 height 37
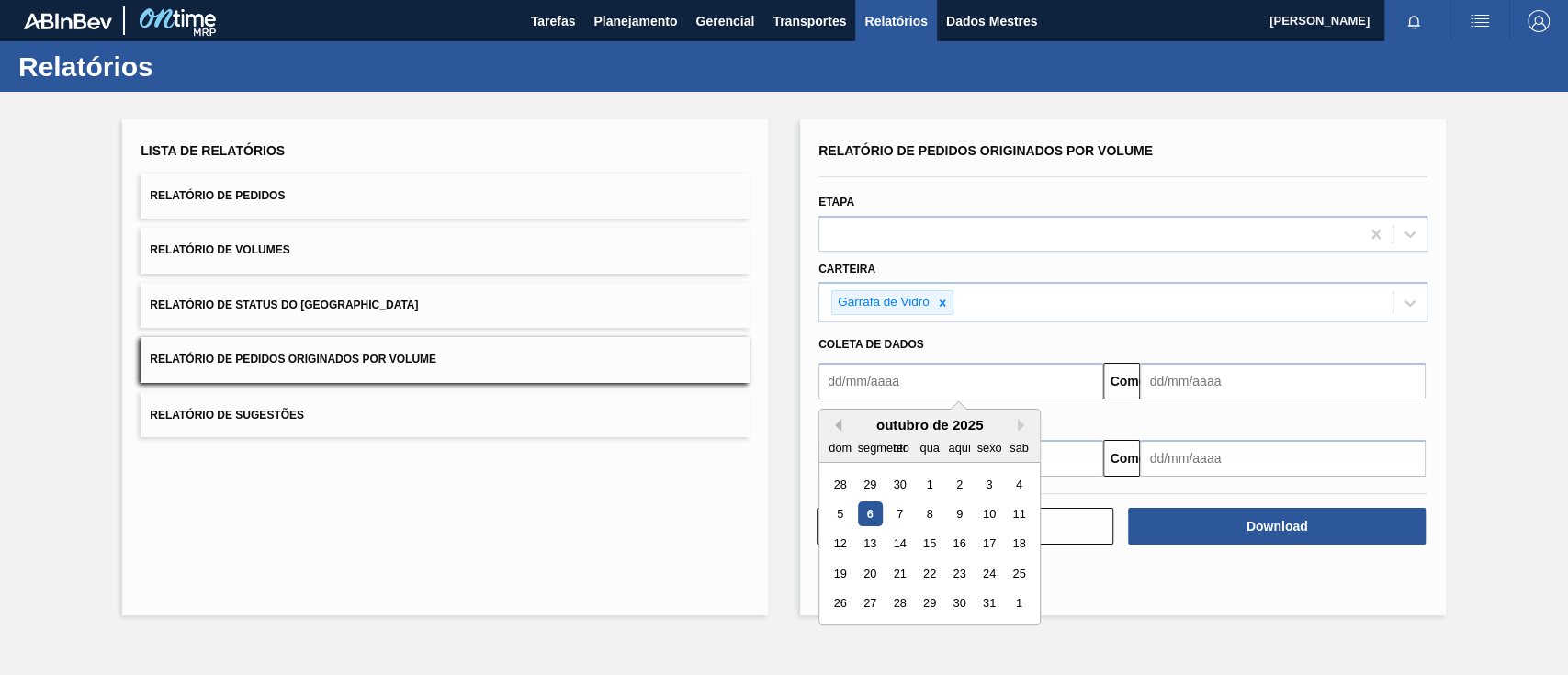
click at [838, 422] on button "Mês anterior" at bounding box center [835, 425] width 13 height 13
click at [879, 486] on div "1" at bounding box center [870, 484] width 25 height 25
type input "01/09/2025"
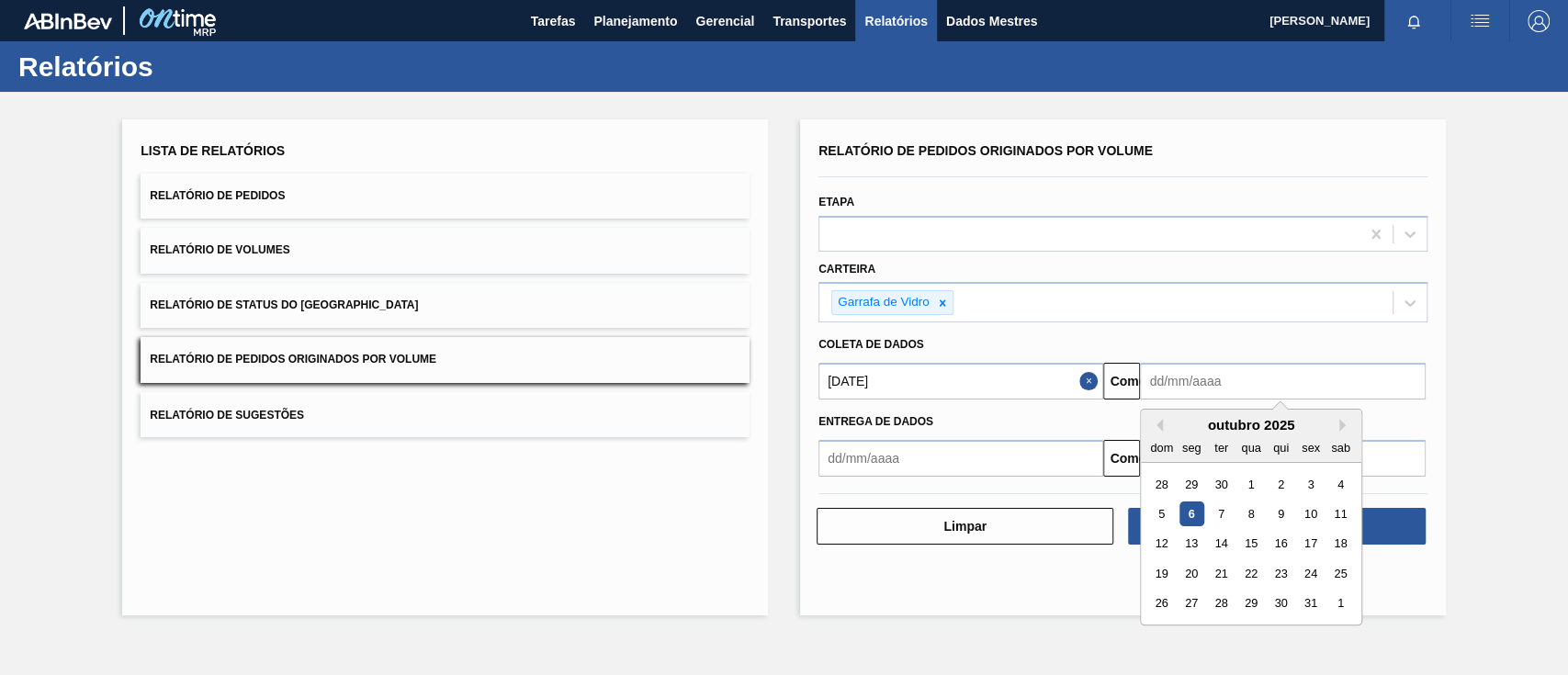
click at [1215, 383] on input "text" at bounding box center [1282, 381] width 285 height 37
click at [1284, 508] on div "9" at bounding box center [1280, 514] width 25 height 25
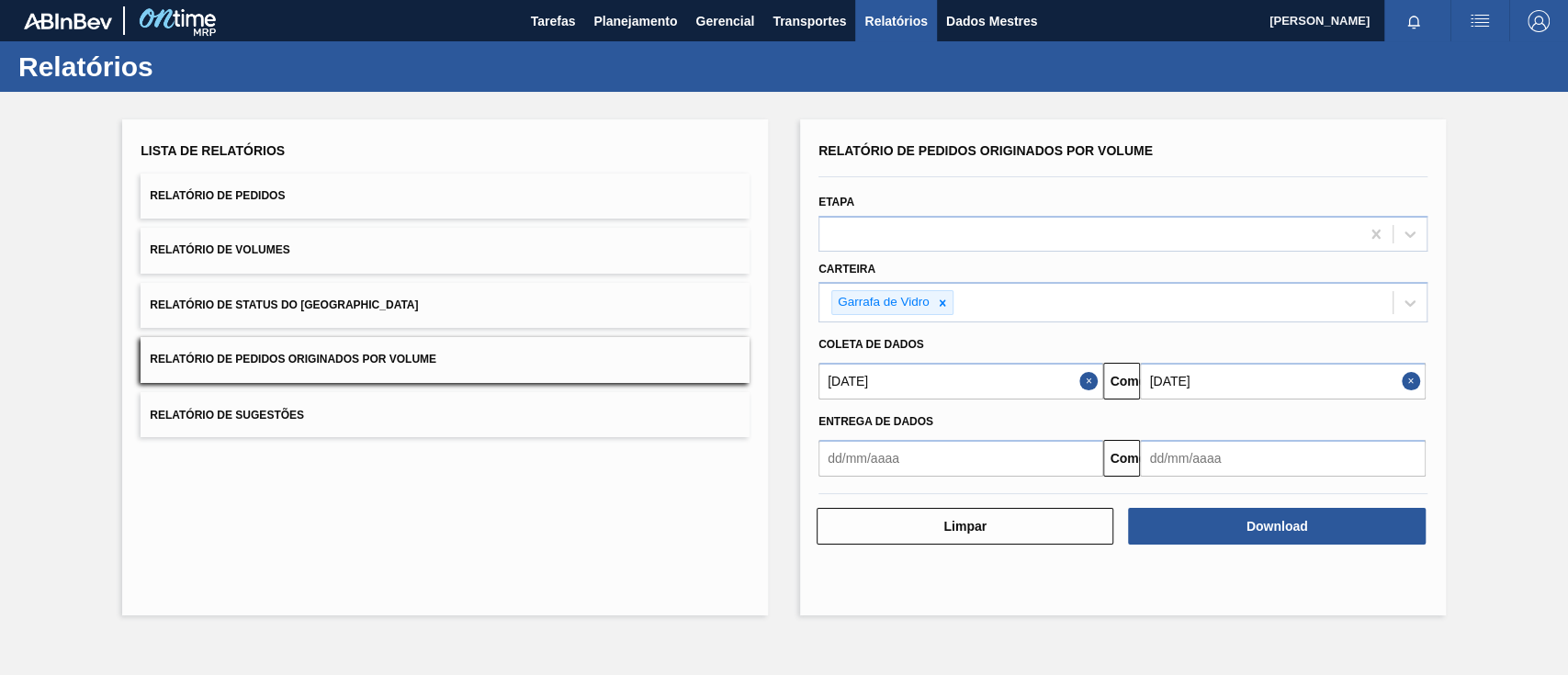
type input "09/10/2025"
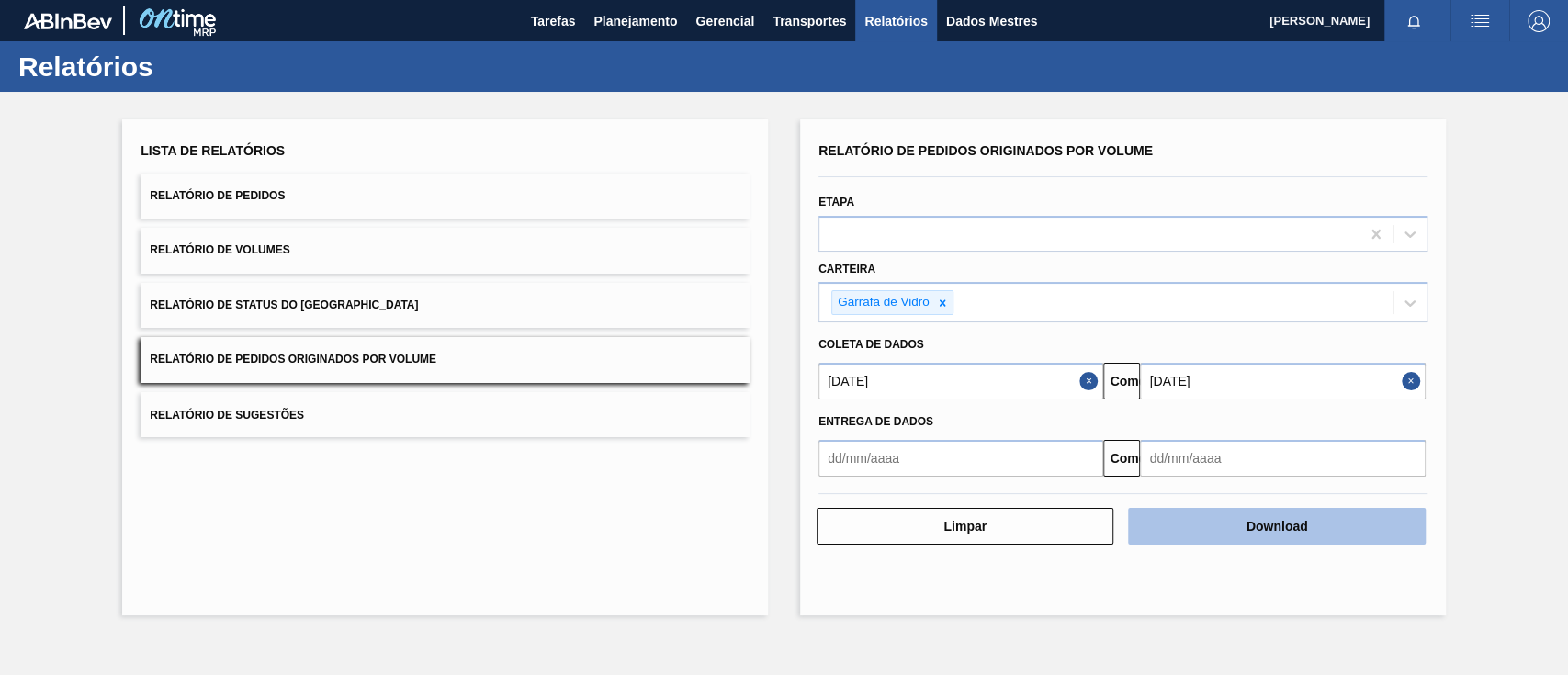
click at [1304, 522] on font "Download" at bounding box center [1278, 526] width 61 height 15
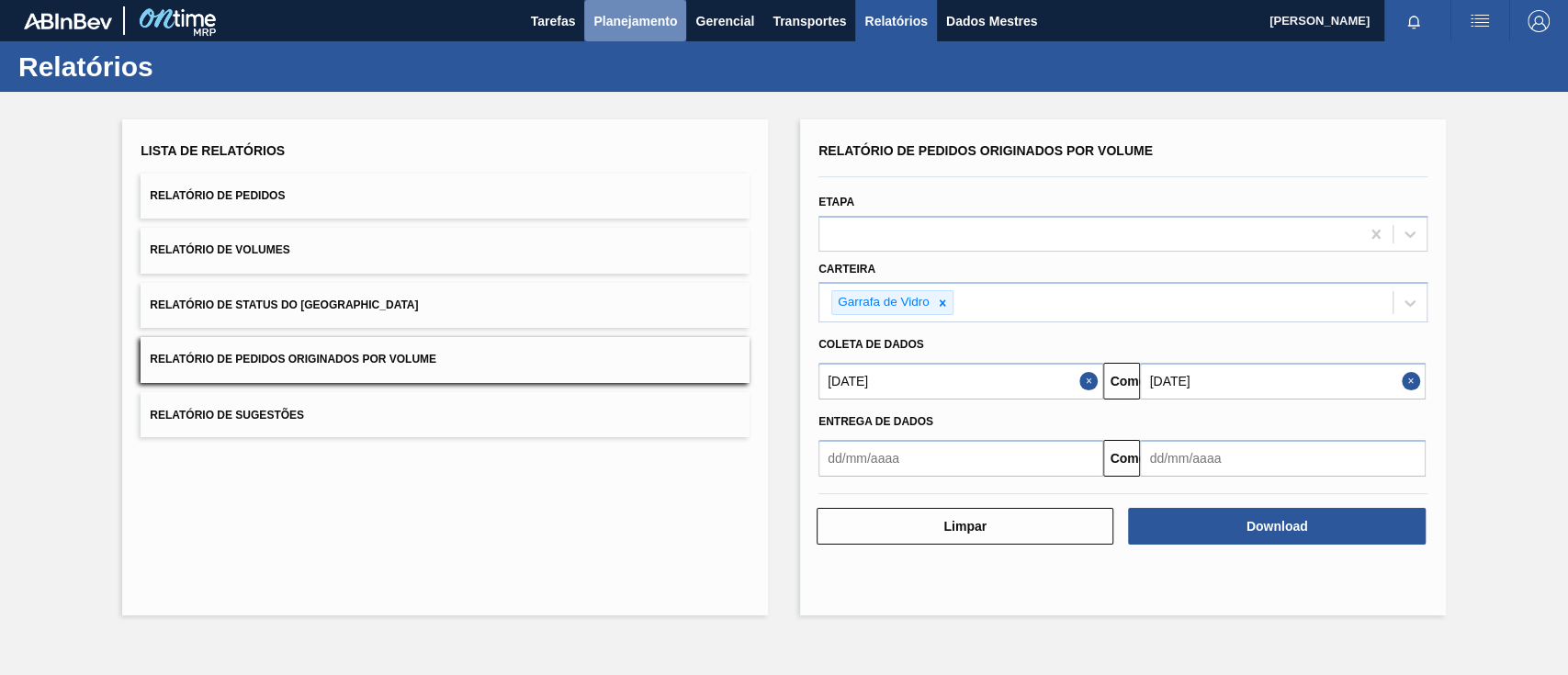
click at [626, 19] on font "Planejamento" at bounding box center [636, 21] width 84 height 15
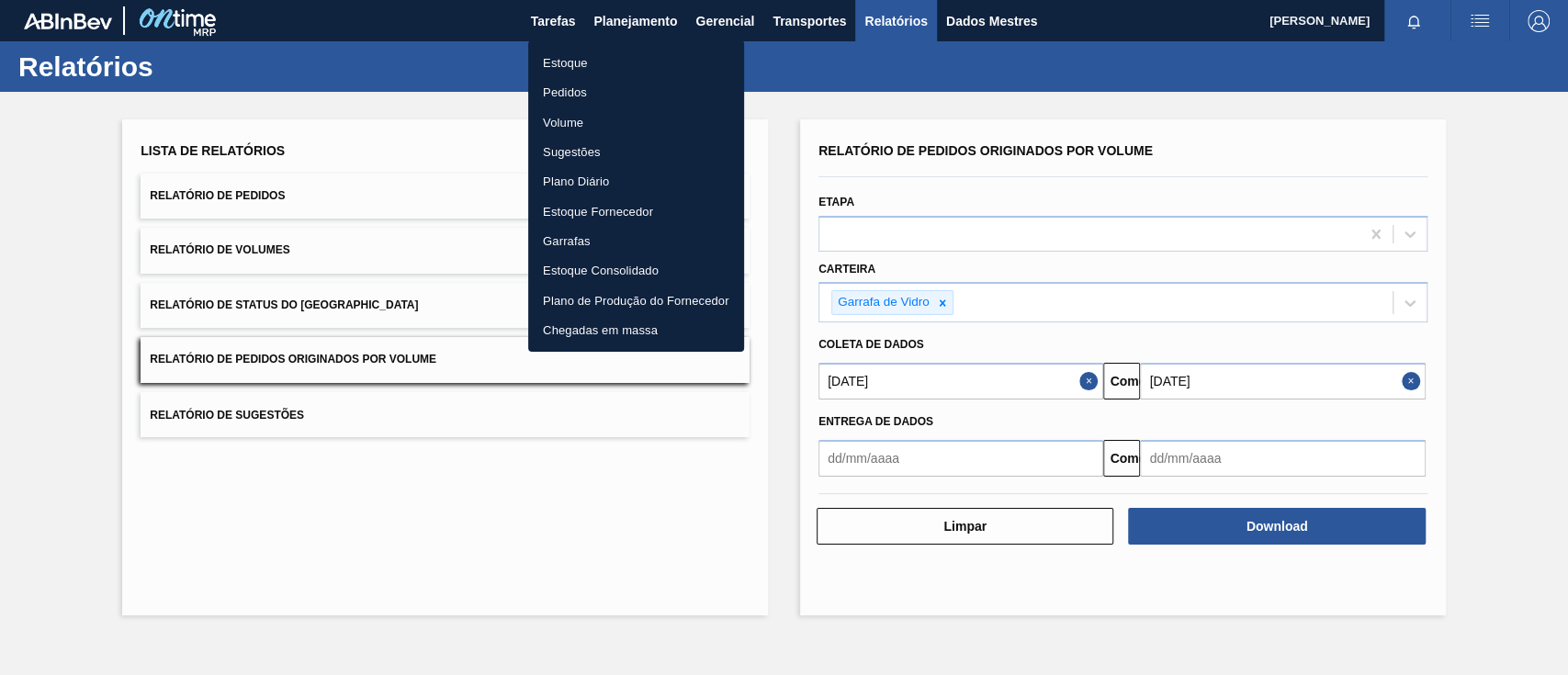
click at [585, 97] on font "Pedidos" at bounding box center [565, 92] width 45 height 19
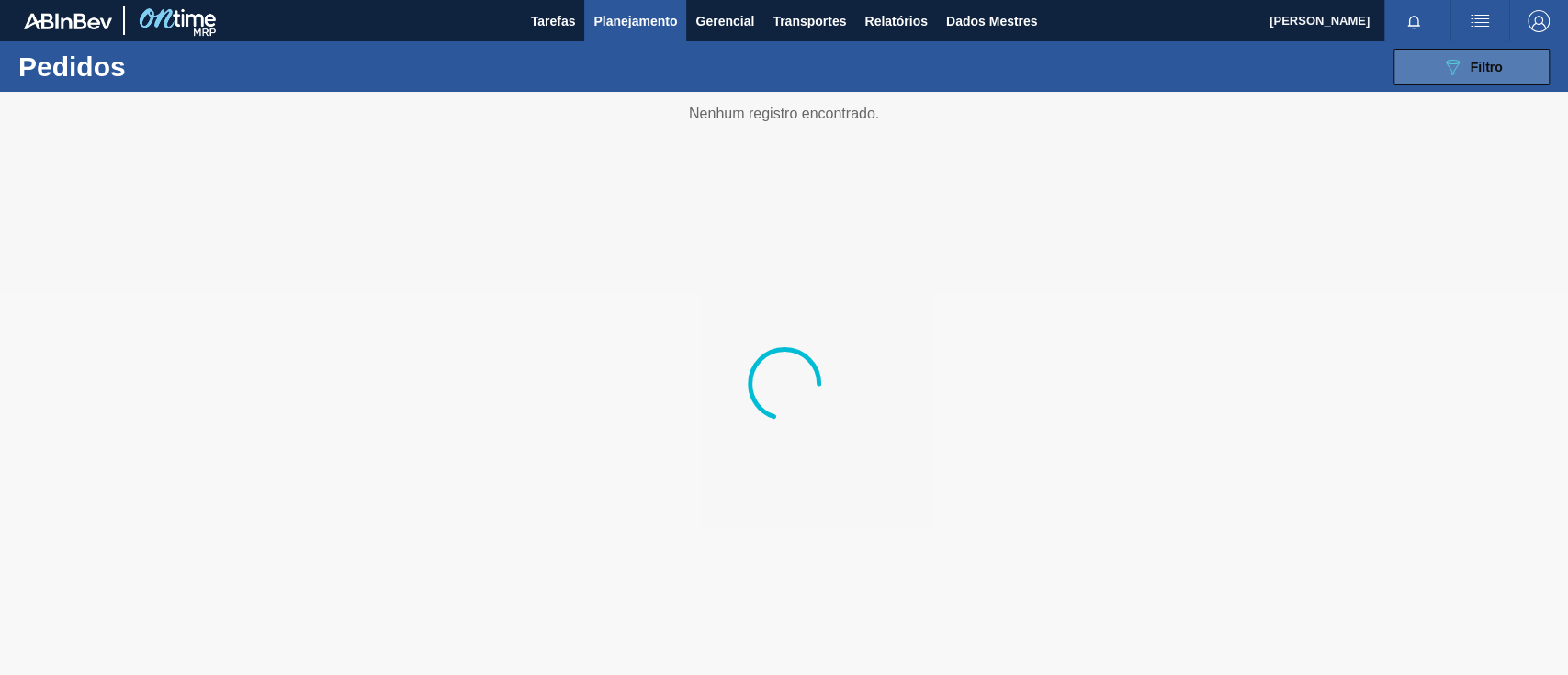
click at [1479, 60] on font "Filtro" at bounding box center [1486, 67] width 32 height 15
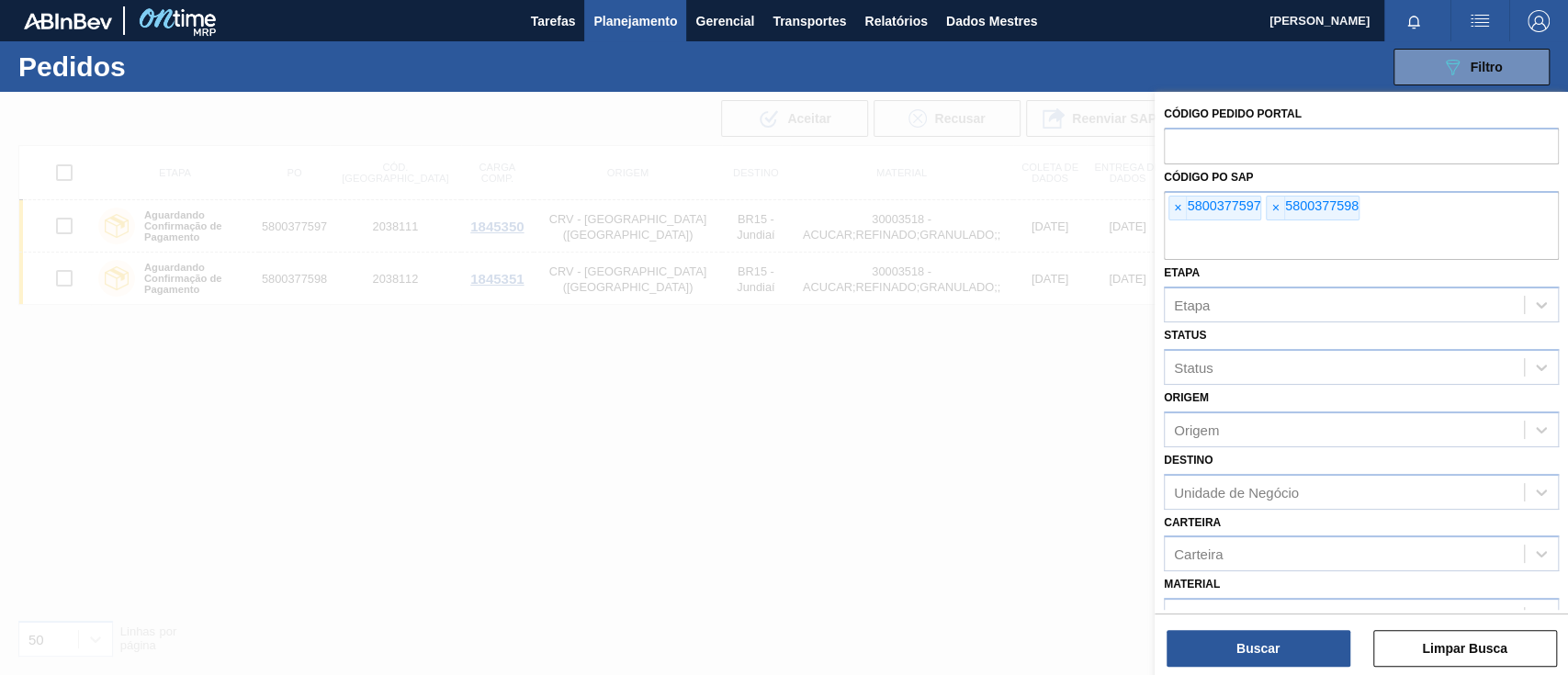
click at [1176, 207] on font "×" at bounding box center [1177, 208] width 7 height 15
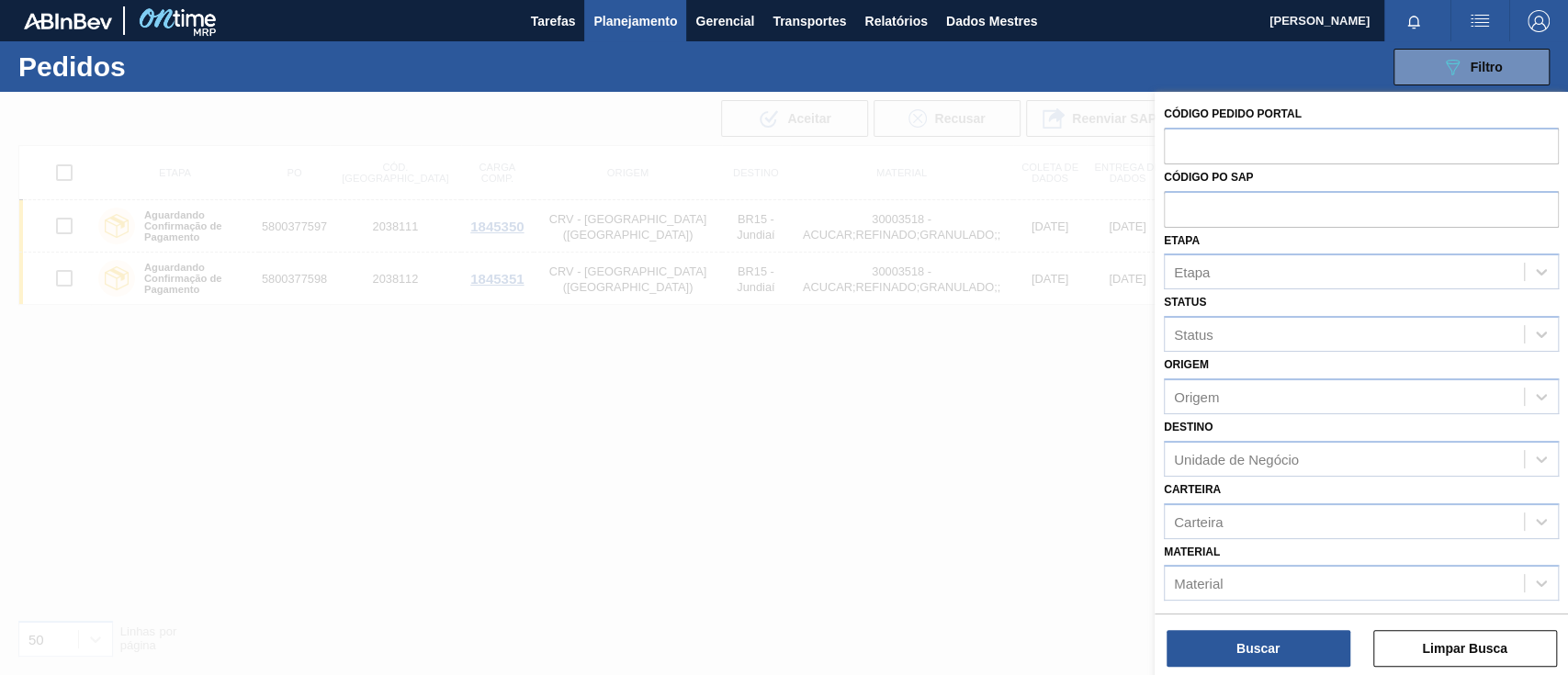
click at [1176, 207] on input "text" at bounding box center [1361, 209] width 395 height 35
paste input "text"
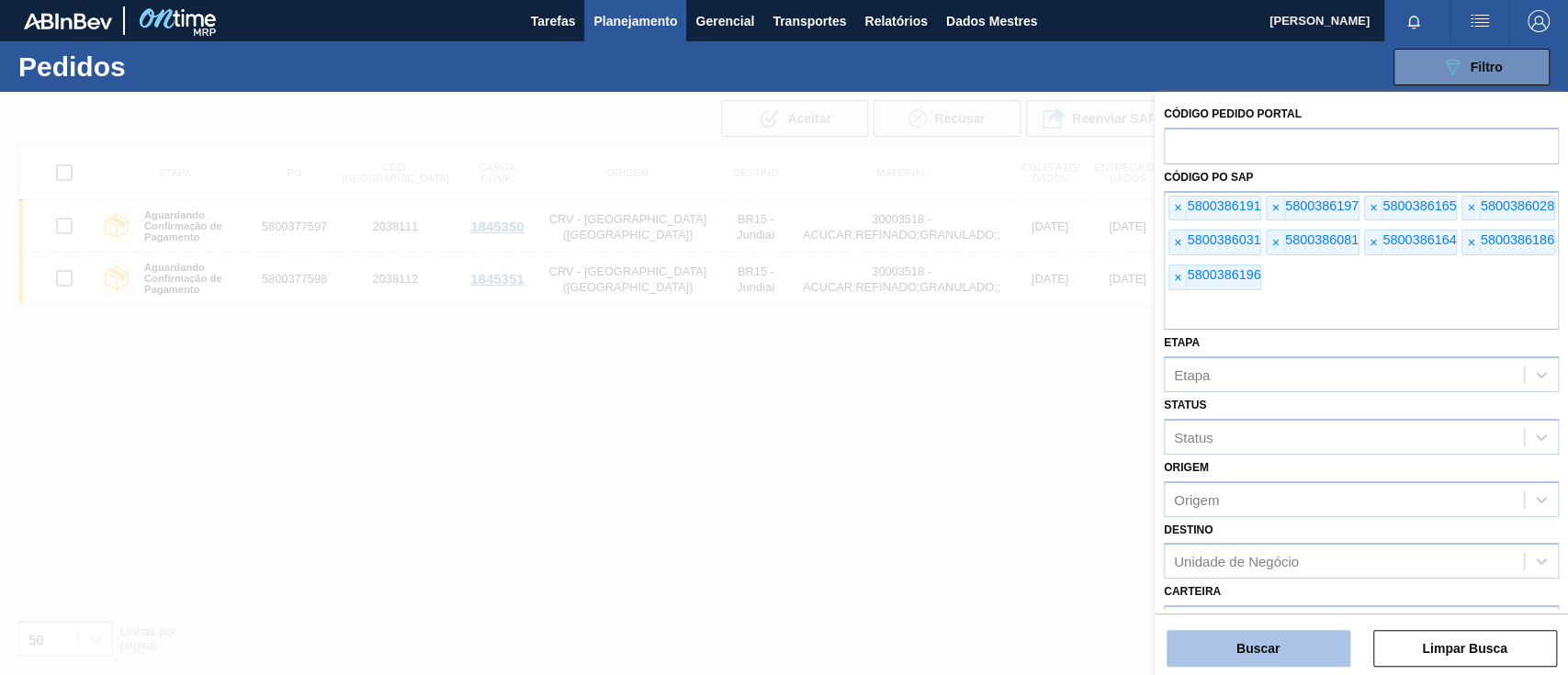
click at [1292, 640] on button "Buscar" at bounding box center [1258, 648] width 184 height 37
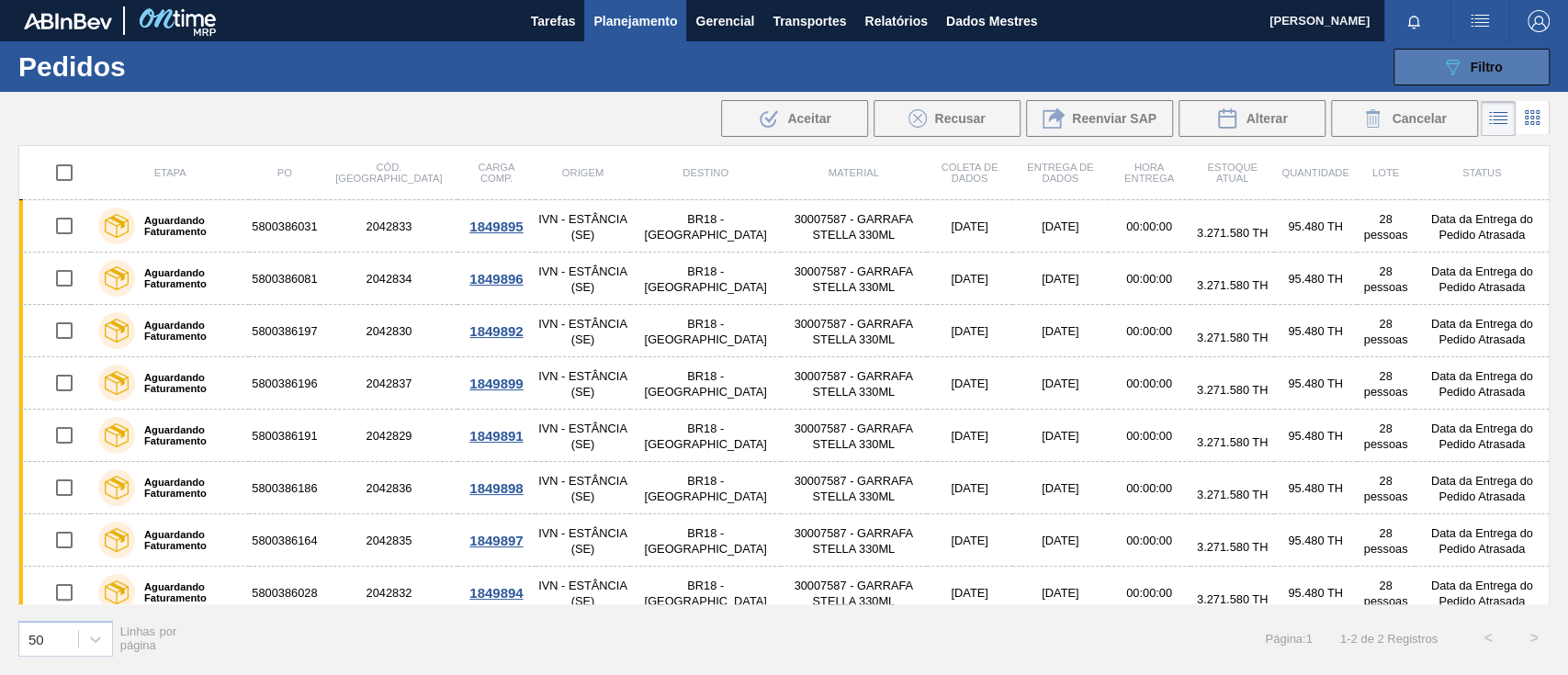
click at [1469, 63] on div "089F7B8B-B2A5-4AFE-B5C0-19BA573D28AC Filtro" at bounding box center [1472, 67] width 61 height 22
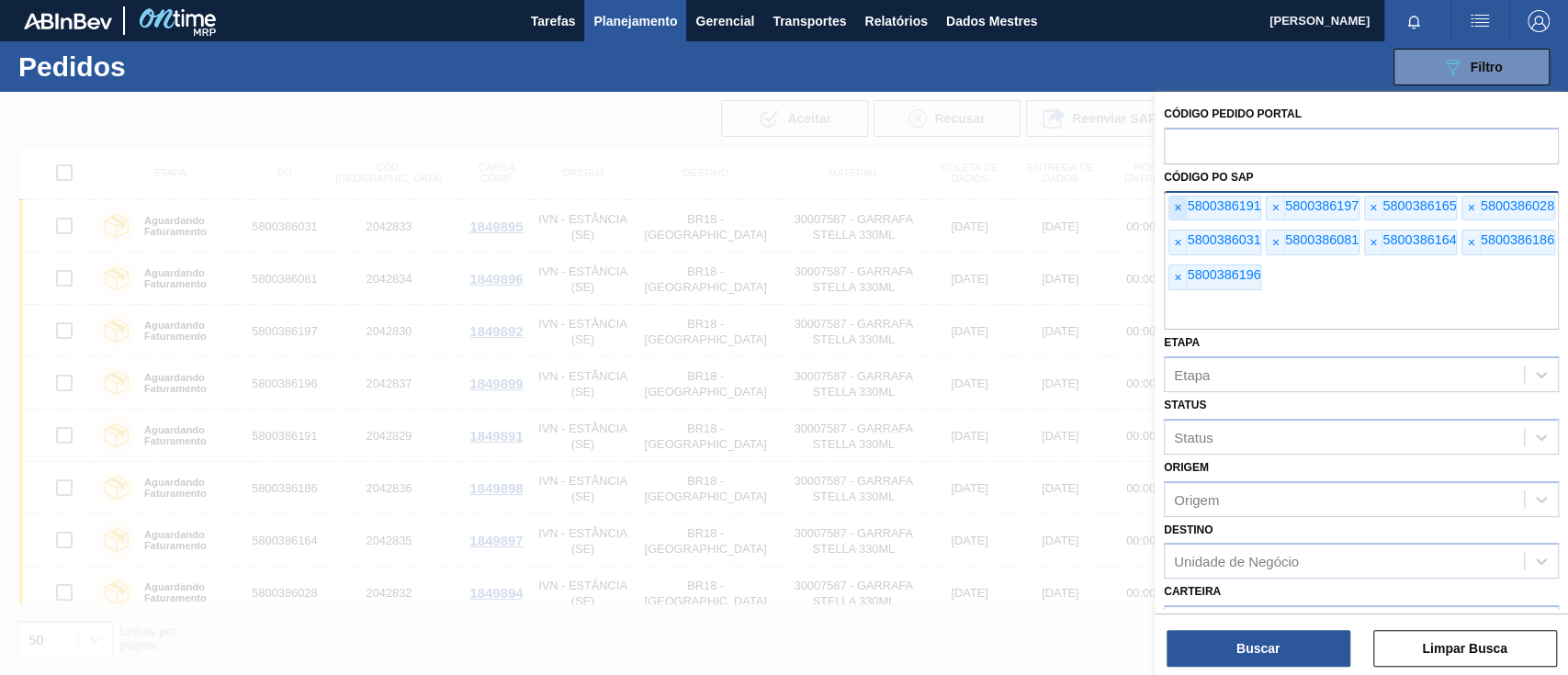
click at [1176, 210] on font "×" at bounding box center [1177, 208] width 7 height 15
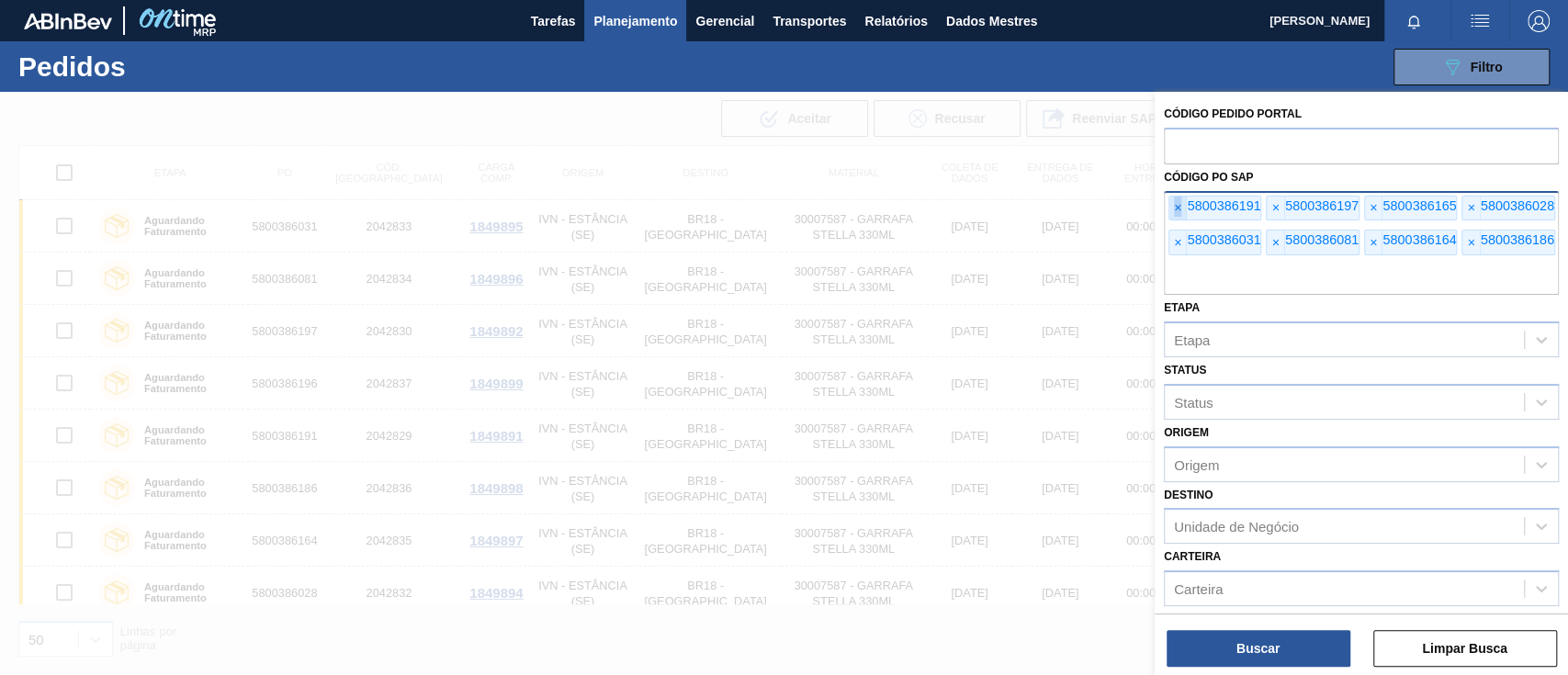
click at [1176, 210] on font "×" at bounding box center [1177, 208] width 7 height 15
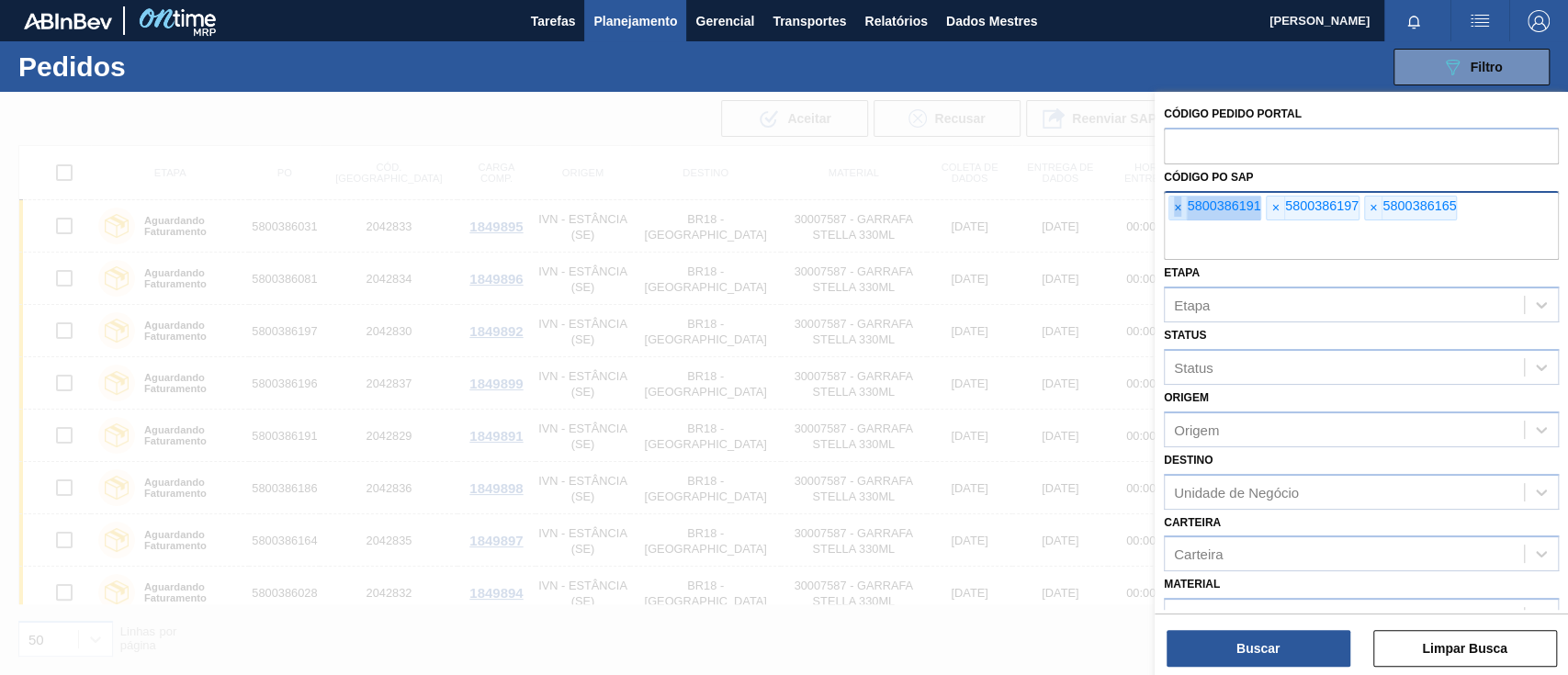
click at [1176, 210] on font "×" at bounding box center [1177, 208] width 7 height 15
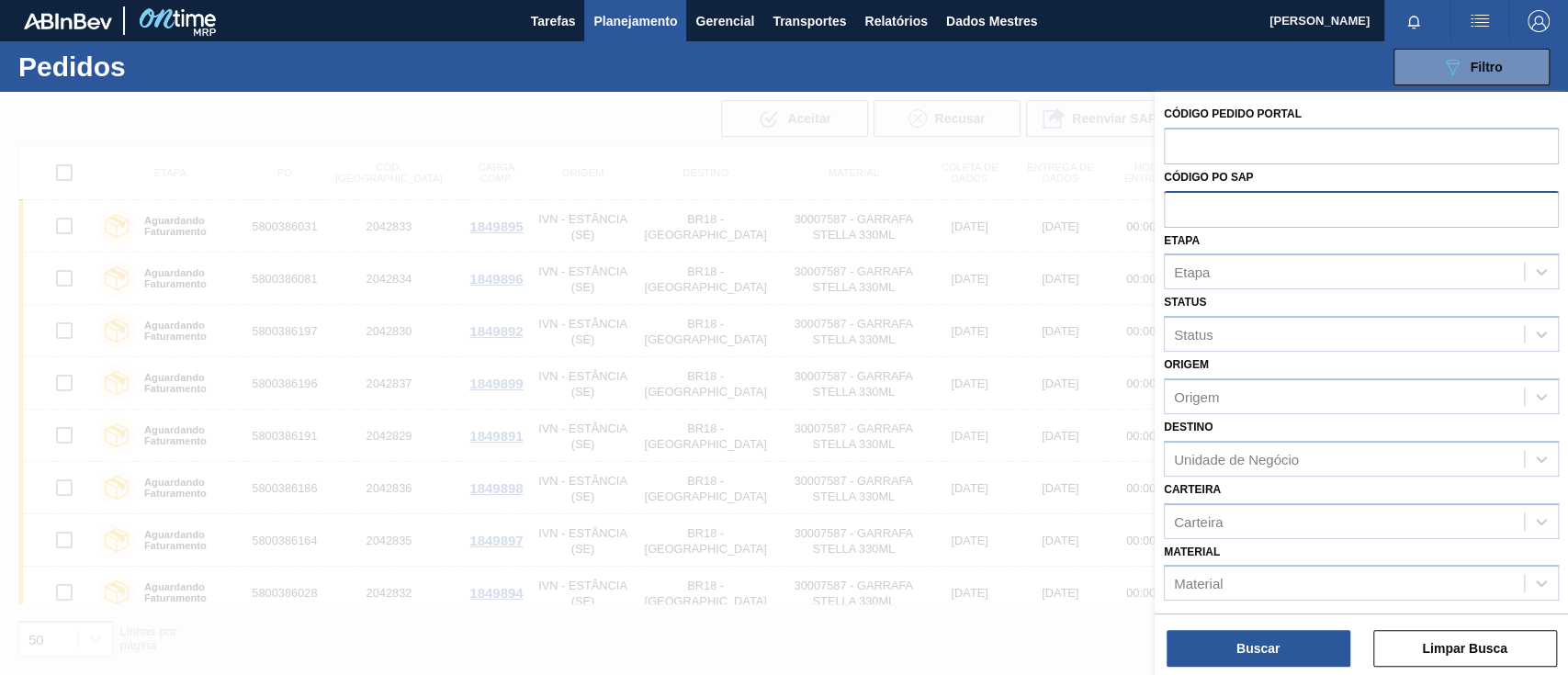
click at [1175, 210] on input "text" at bounding box center [1361, 209] width 395 height 35
paste input "5800377386"
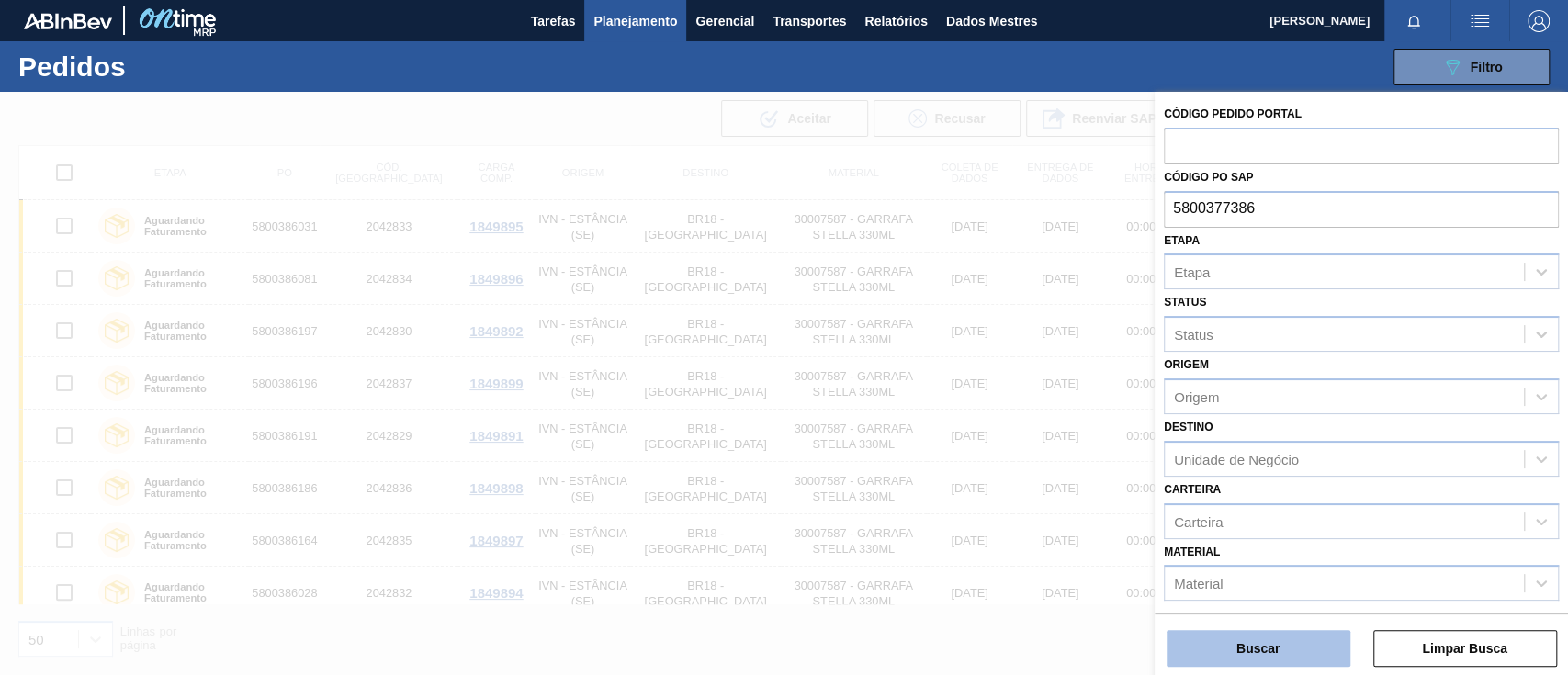
type input "5800377386"
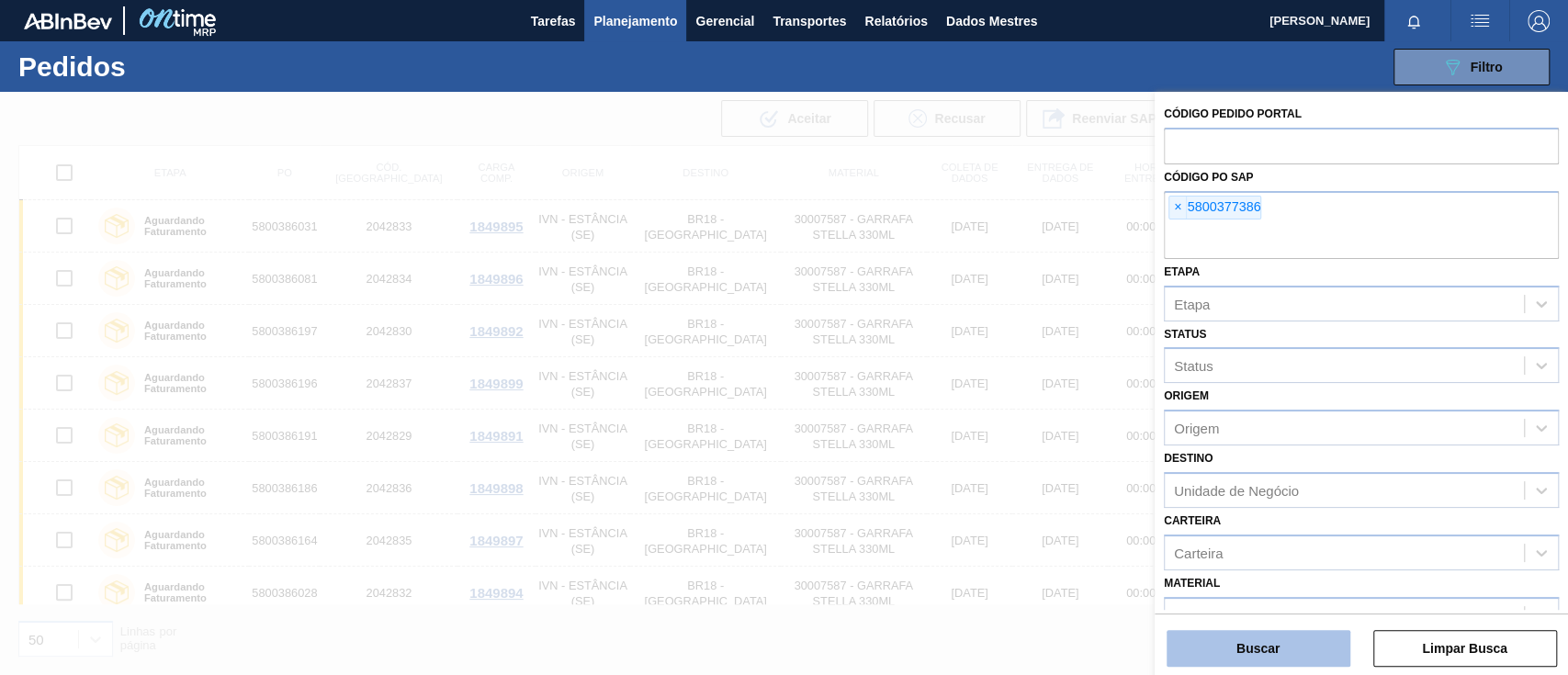
click at [1291, 630] on button "Buscar" at bounding box center [1258, 648] width 184 height 37
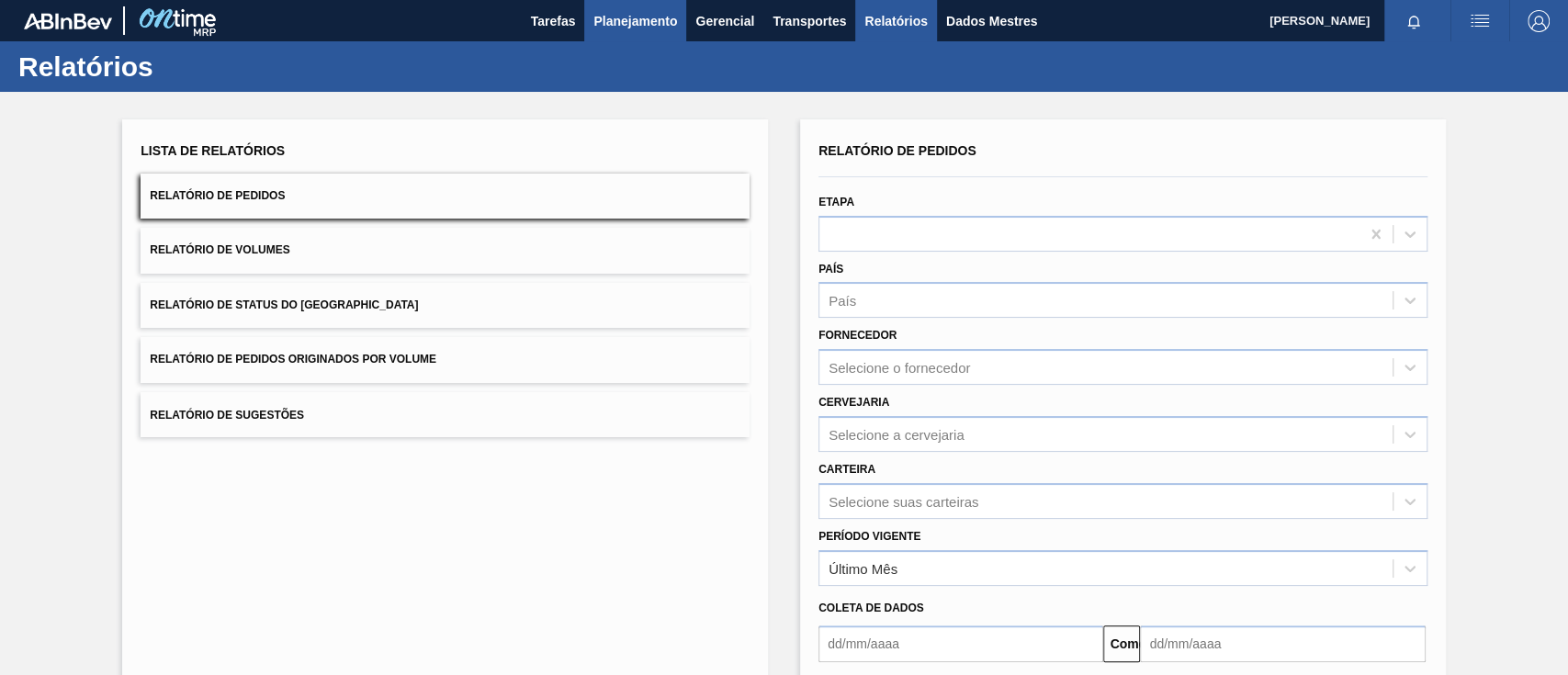
click at [640, 2] on button "Planejamento" at bounding box center [636, 20] width 102 height 42
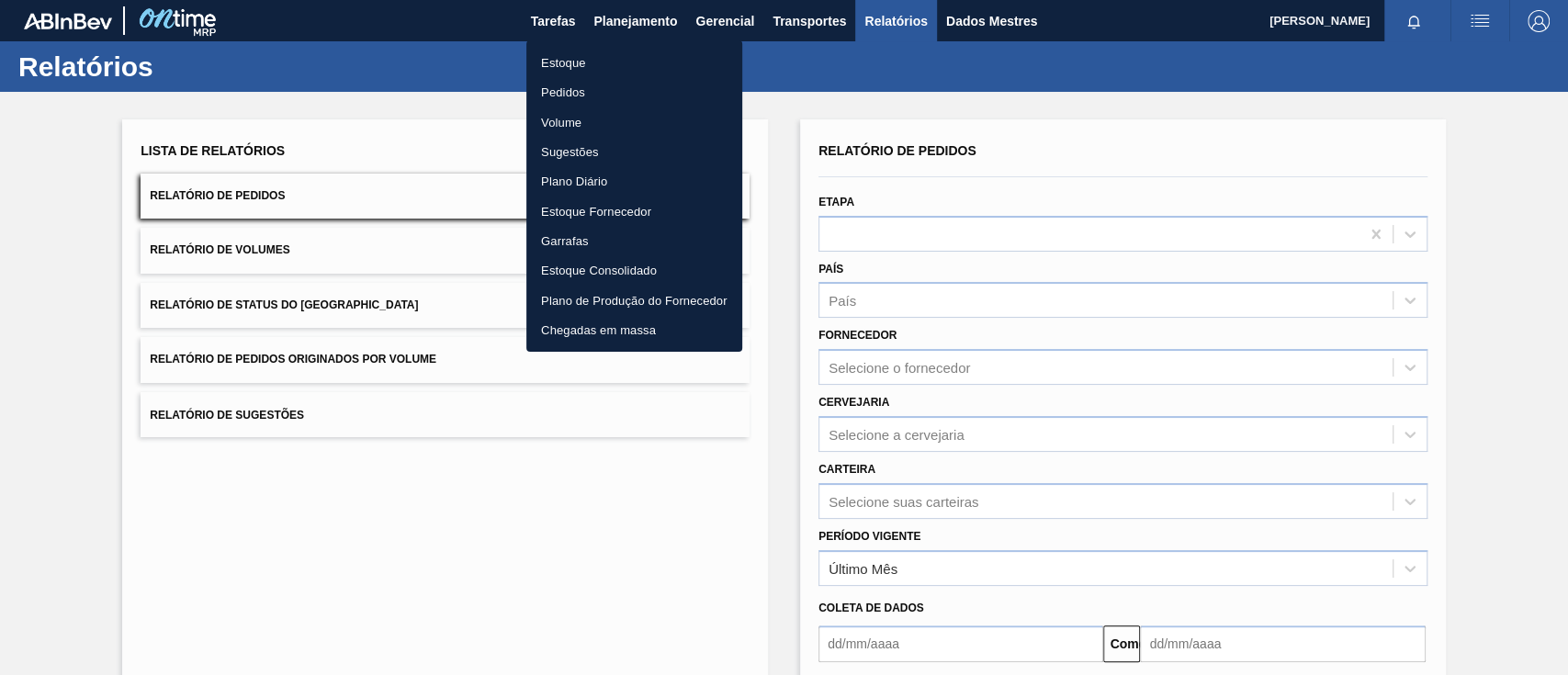
click at [544, 99] on font "Pedidos" at bounding box center [563, 92] width 45 height 19
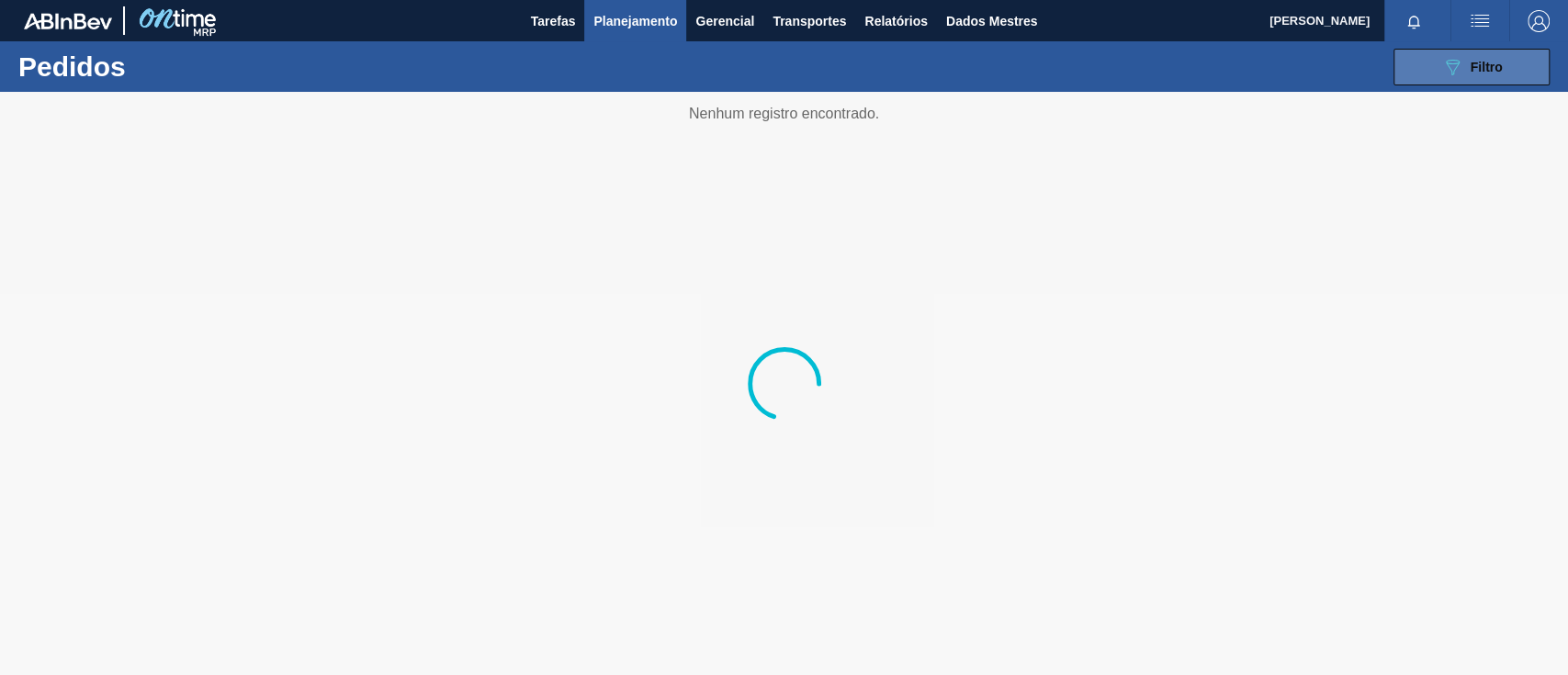
click at [1416, 62] on button "089F7B8B-B2A5-4AFE-B5C0-19BA573D28AC Filtro" at bounding box center [1472, 67] width 156 height 37
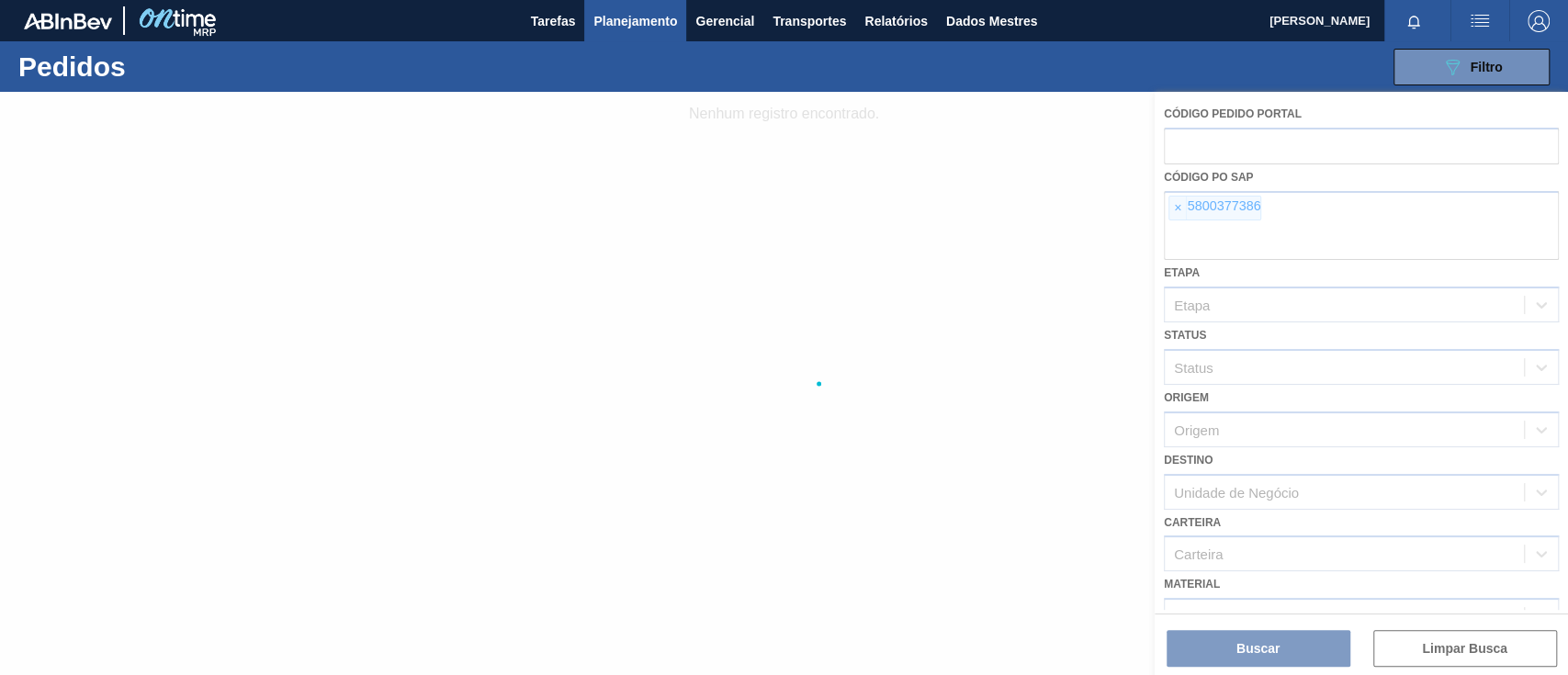
click at [1176, 214] on div at bounding box center [784, 383] width 1568 height 583
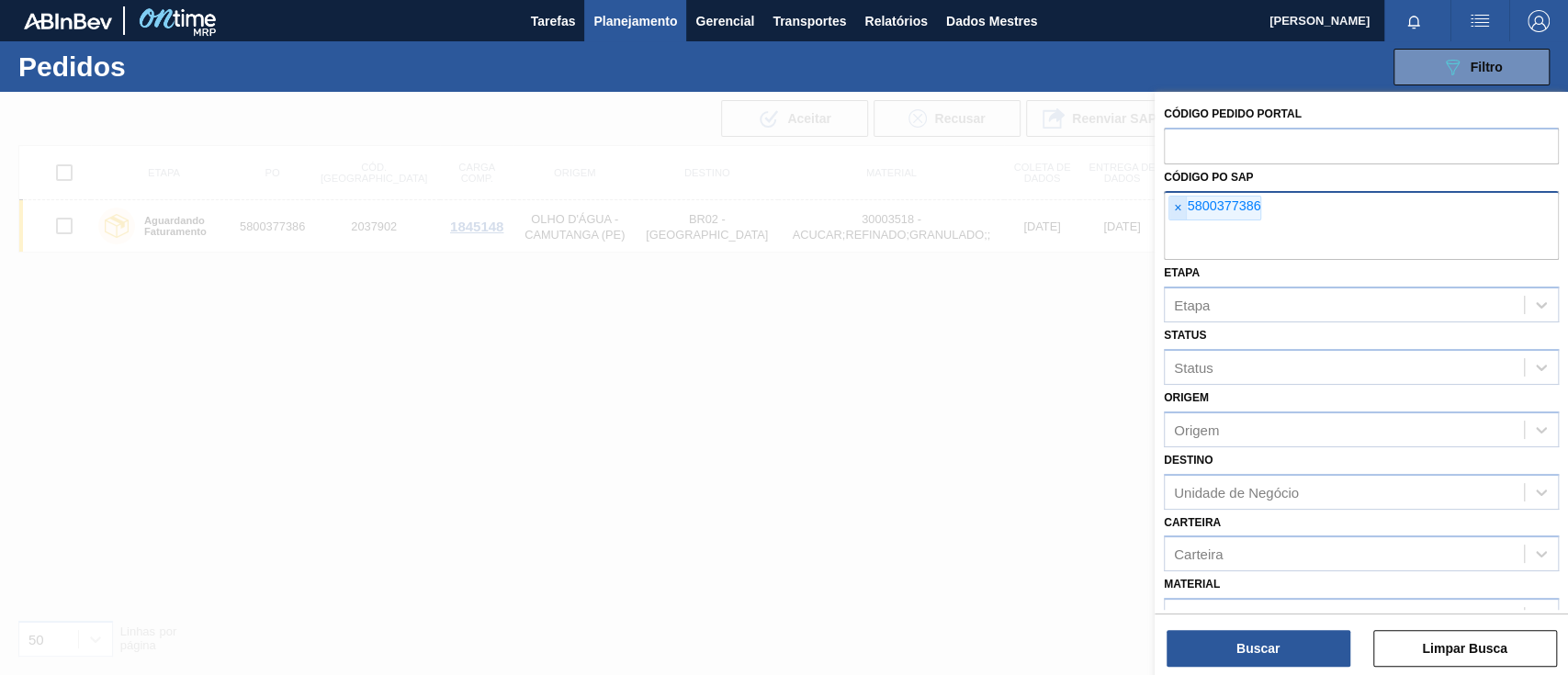
click at [1176, 211] on font "×" at bounding box center [1177, 208] width 7 height 15
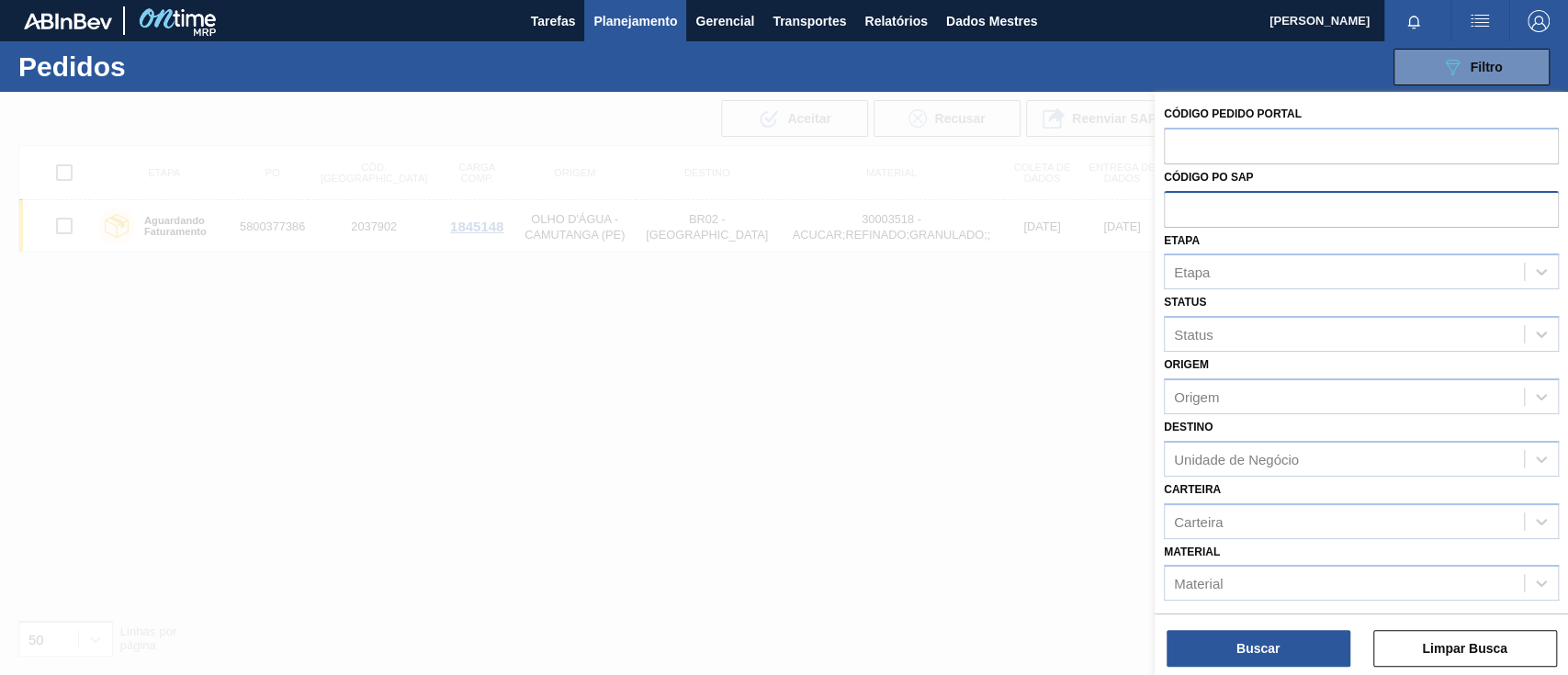
paste input "5800380971"
type input "5800380971"
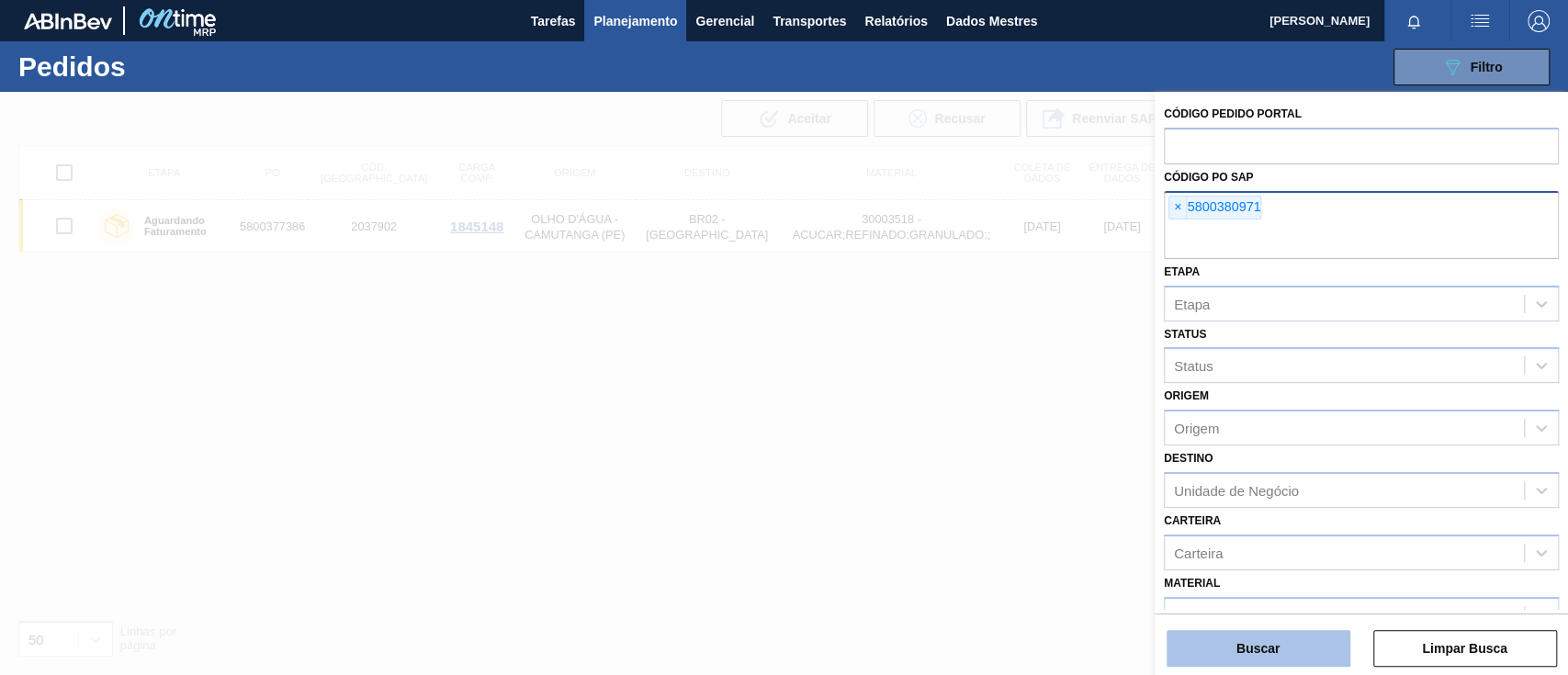
click at [1258, 630] on button "Buscar" at bounding box center [1258, 648] width 184 height 37
